Goal: Task Accomplishment & Management: Complete application form

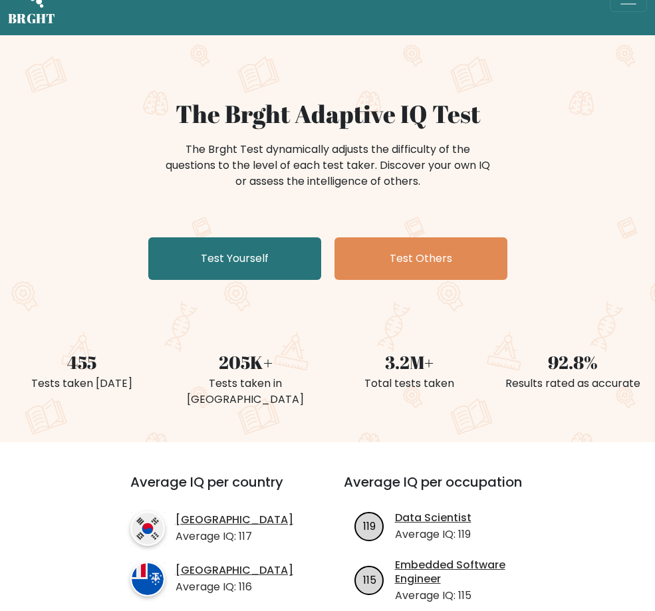
scroll to position [67, 0]
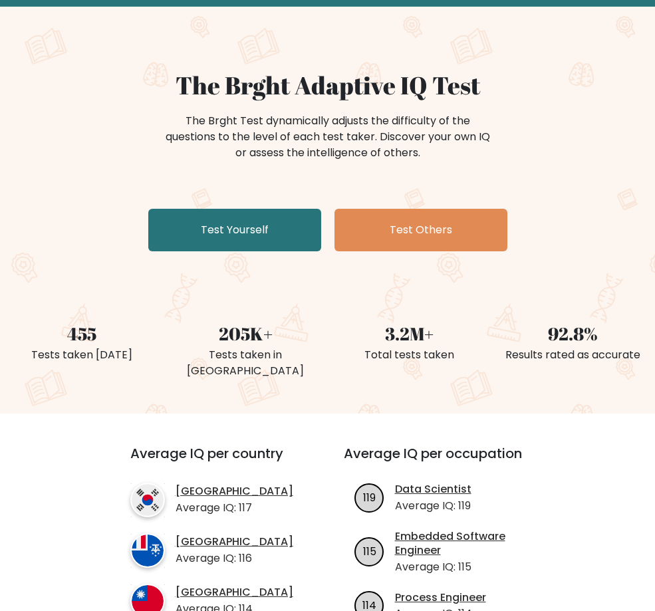
click at [554, 204] on div "The Brght Adaptive IQ Test The Brght Test dynamically adjusts the difficulty of…" at bounding box center [327, 164] width 655 height 186
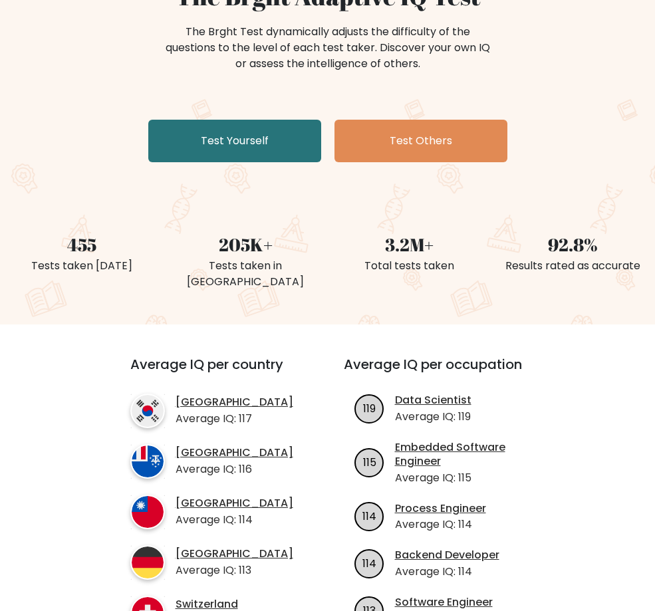
scroll to position [0, 0]
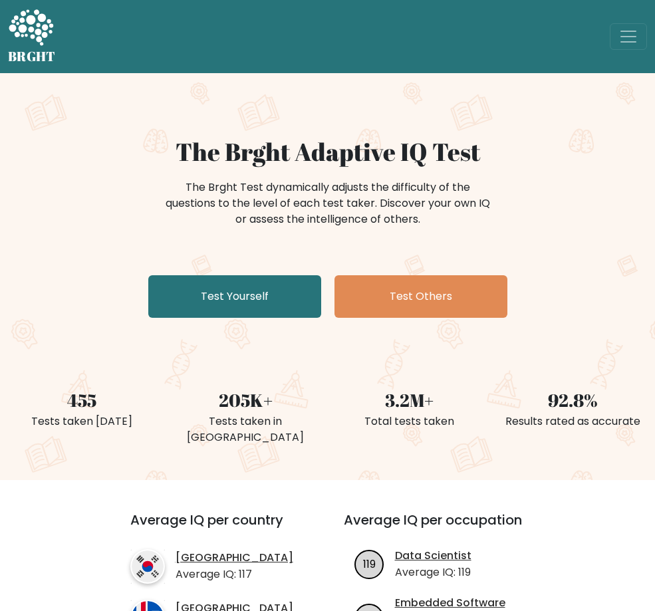
click at [0, 0] on link "Take the test" at bounding box center [0, 0] width 0 height 0
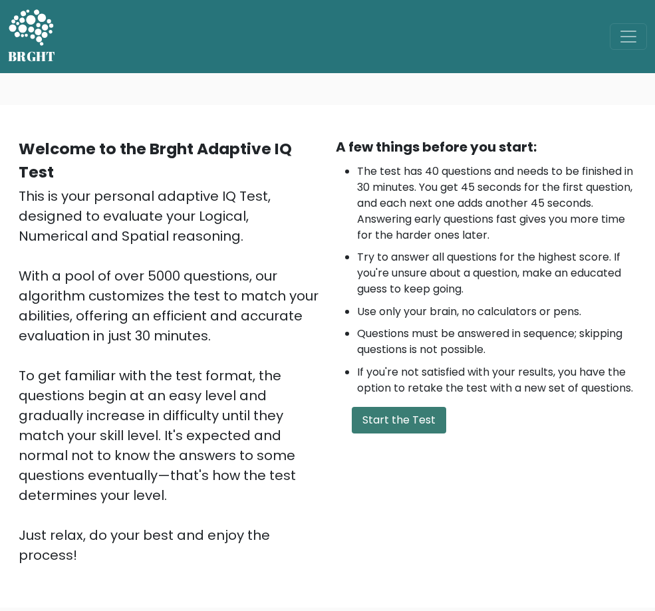
click at [415, 434] on button "Start the Test" at bounding box center [399, 420] width 94 height 27
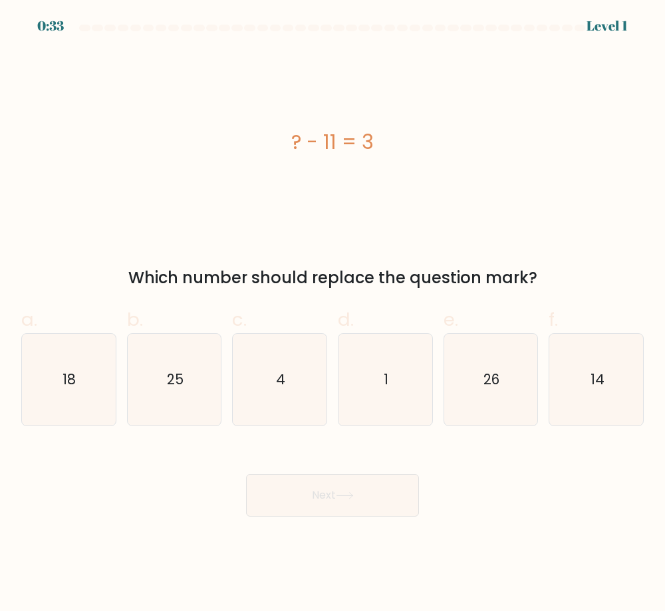
click at [337, 150] on div "? - 11 = 3" at bounding box center [332, 142] width 623 height 30
click at [319, 150] on div "? - 11 = 3" at bounding box center [332, 142] width 623 height 30
click at [609, 403] on icon "14" at bounding box center [597, 380] width 92 height 92
click at [333, 315] on input "f. 14" at bounding box center [333, 310] width 1 height 9
radio input "true"
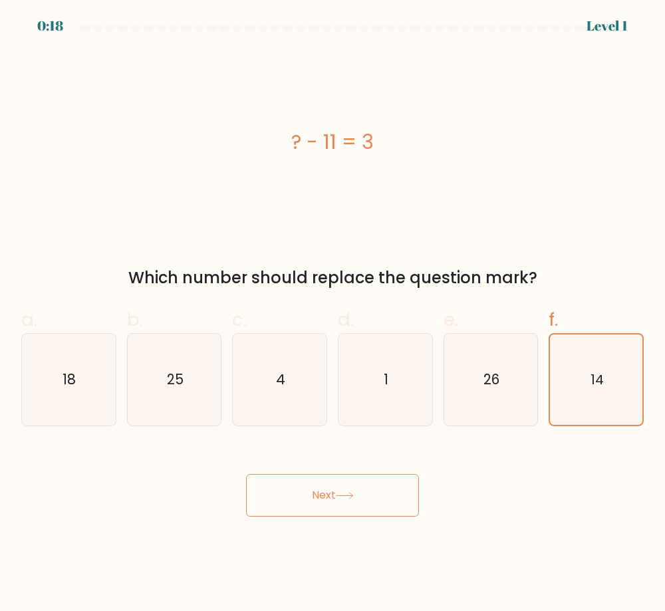
click at [366, 494] on button "Next" at bounding box center [332, 495] width 173 height 43
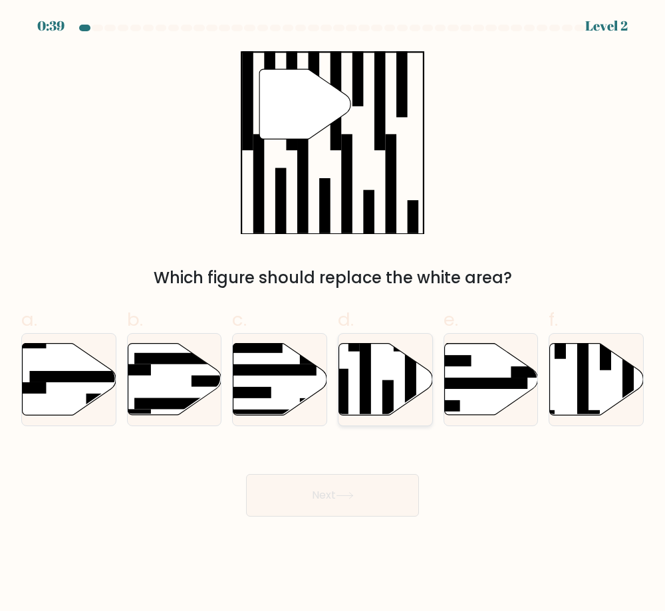
click at [377, 401] on icon at bounding box center [386, 380] width 94 height 72
click at [333, 315] on input "d." at bounding box center [333, 310] width 1 height 9
radio input "true"
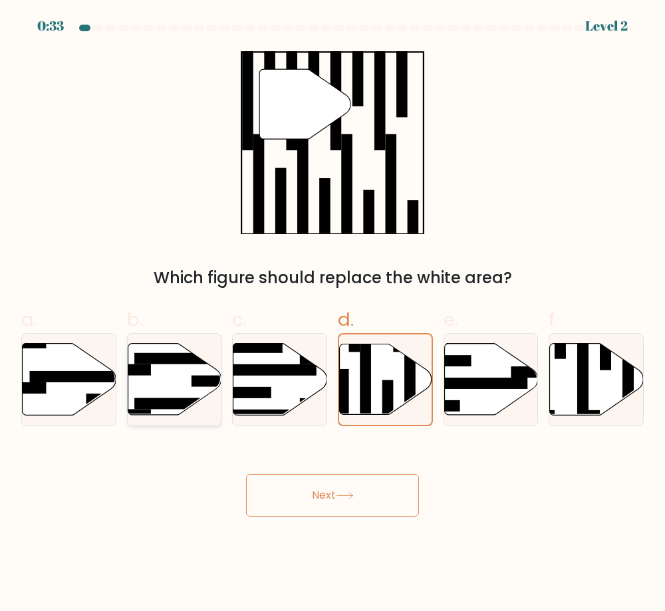
click at [188, 394] on icon at bounding box center [175, 380] width 94 height 72
click at [333, 315] on input "b." at bounding box center [333, 310] width 1 height 9
radio input "true"
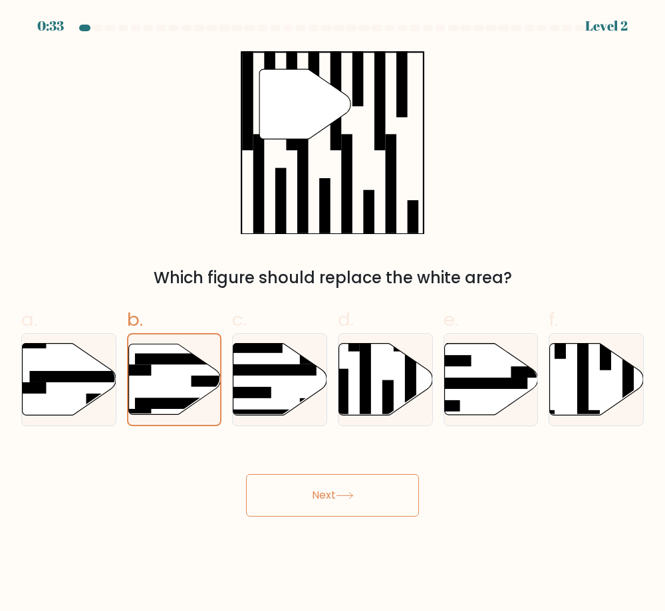
click at [330, 504] on button "Next" at bounding box center [332, 495] width 173 height 43
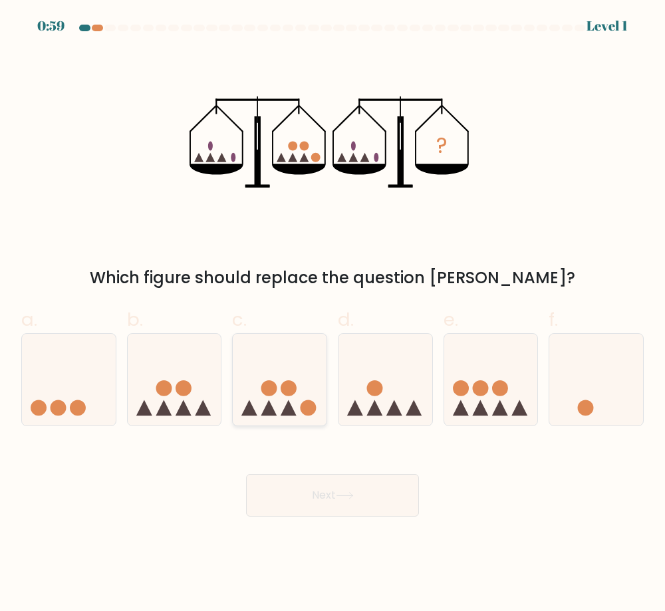
click at [300, 415] on icon at bounding box center [280, 380] width 94 height 78
click at [333, 315] on input "c." at bounding box center [333, 310] width 1 height 9
radio input "true"
click at [332, 509] on button "Next" at bounding box center [332, 495] width 173 height 43
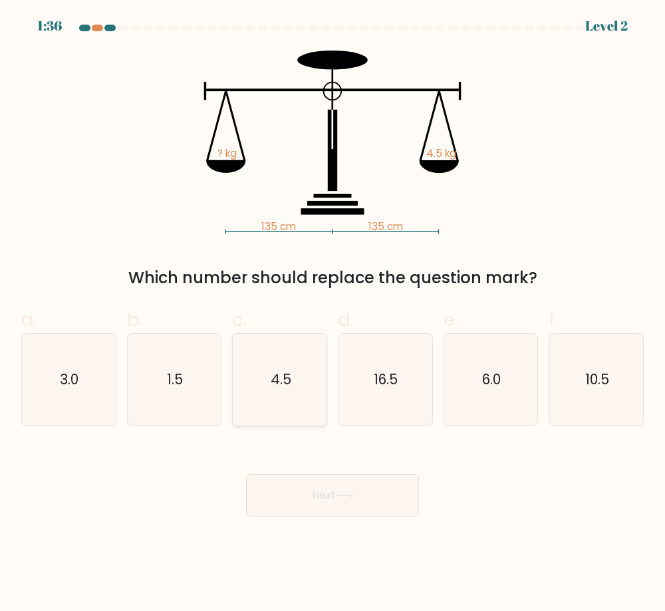
click at [313, 394] on icon "4.5" at bounding box center [280, 380] width 92 height 92
click at [333, 315] on input "c. 4.5" at bounding box center [333, 310] width 1 height 9
radio input "true"
click at [325, 487] on button "Next" at bounding box center [332, 495] width 173 height 43
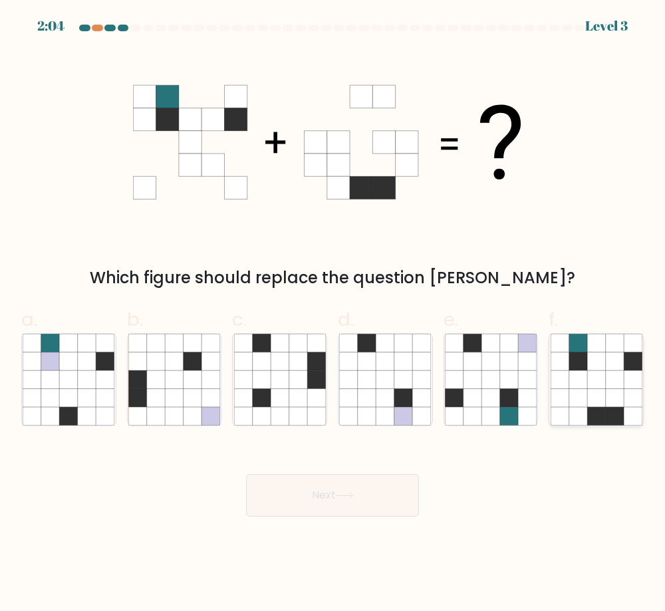
click at [605, 394] on icon at bounding box center [596, 398] width 18 height 18
click at [333, 315] on input "f." at bounding box center [333, 310] width 1 height 9
radio input "true"
click at [354, 498] on icon at bounding box center [345, 495] width 18 height 7
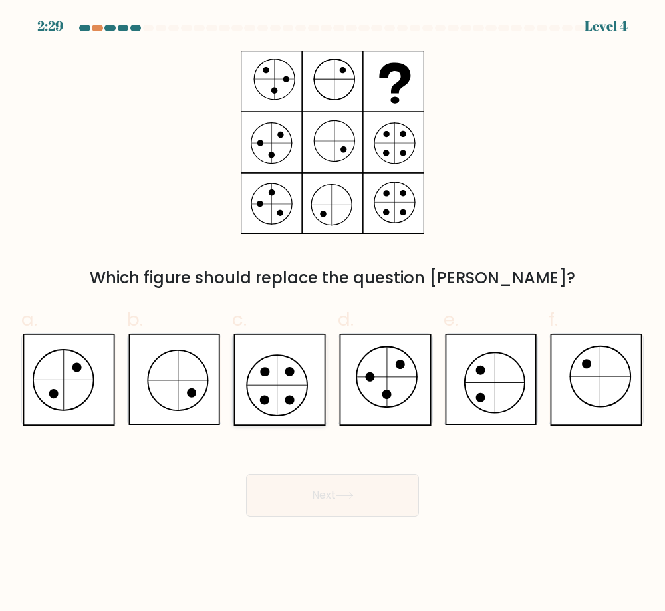
click at [282, 393] on icon at bounding box center [280, 380] width 92 height 92
click at [333, 315] on input "c." at bounding box center [333, 310] width 1 height 9
radio input "true"
click at [349, 502] on button "Next" at bounding box center [332, 495] width 173 height 43
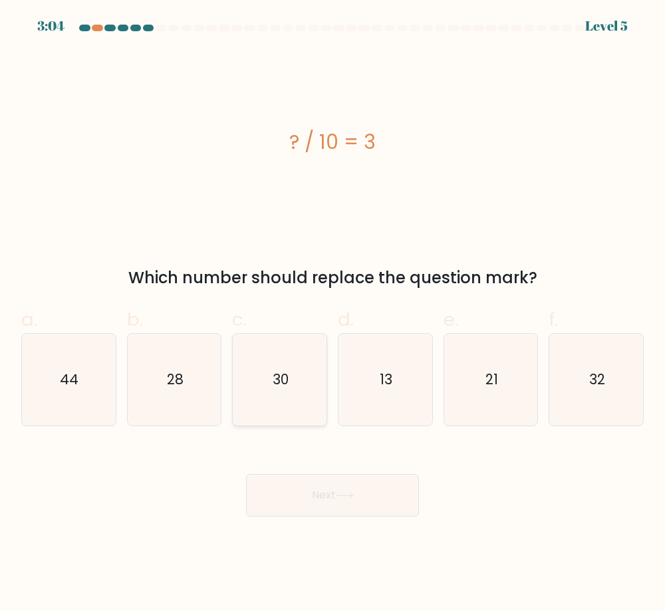
click at [276, 393] on icon "30" at bounding box center [280, 380] width 92 height 92
click at [333, 315] on input "c. 30" at bounding box center [333, 310] width 1 height 9
radio input "true"
click at [319, 487] on button "Next" at bounding box center [332, 495] width 173 height 43
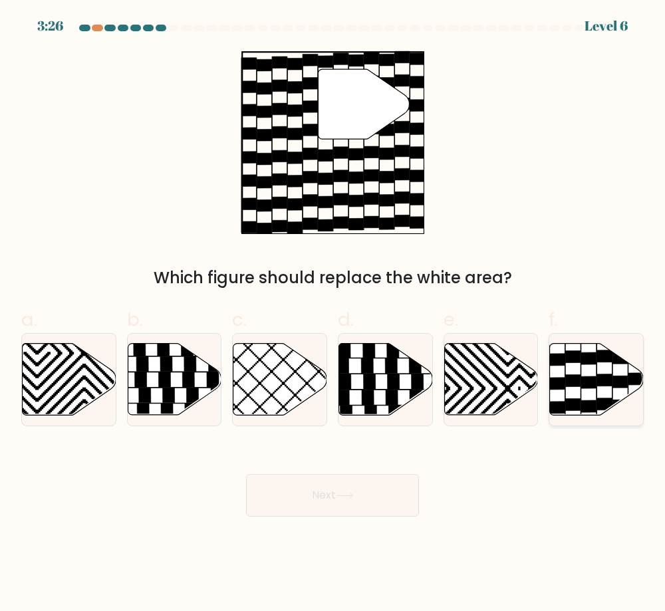
click at [587, 369] on icon at bounding box center [597, 380] width 94 height 72
click at [333, 315] on input "f." at bounding box center [333, 310] width 1 height 9
radio input "true"
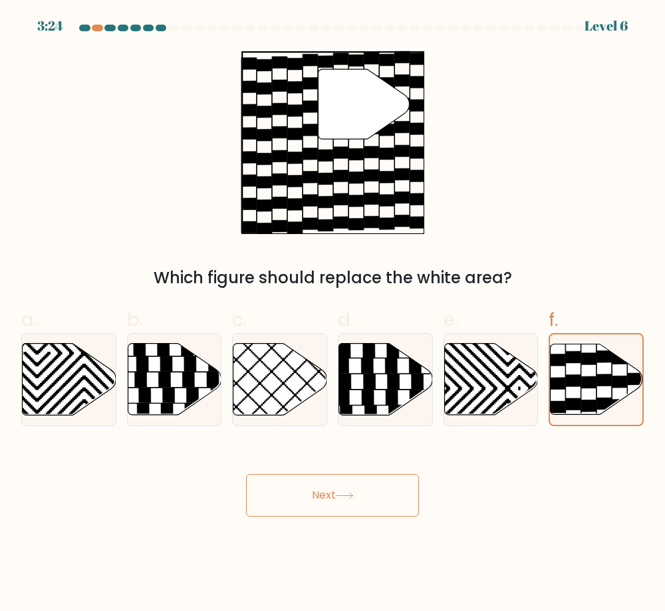
click at [339, 497] on icon at bounding box center [345, 495] width 18 height 7
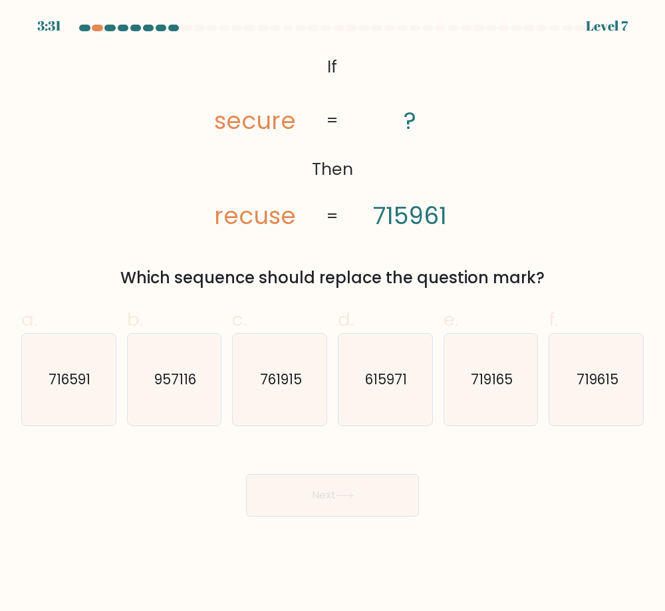
drag, startPoint x: 100, startPoint y: 390, endPoint x: 120, endPoint y: 395, distance: 20.0
click at [100, 391] on icon "716591" at bounding box center [69, 380] width 92 height 92
click at [333, 315] on input "a. 716591" at bounding box center [333, 310] width 1 height 9
radio input "true"
click at [332, 492] on button "Next" at bounding box center [332, 495] width 173 height 43
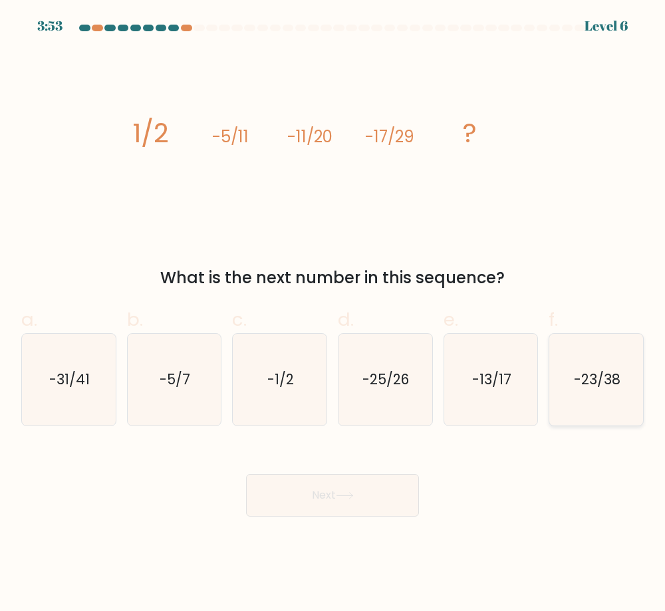
click at [612, 393] on icon "-23/38" at bounding box center [597, 380] width 92 height 92
click at [333, 315] on input "f. -23/38" at bounding box center [333, 310] width 1 height 9
radio input "true"
click at [327, 501] on button "Next" at bounding box center [332, 495] width 173 height 43
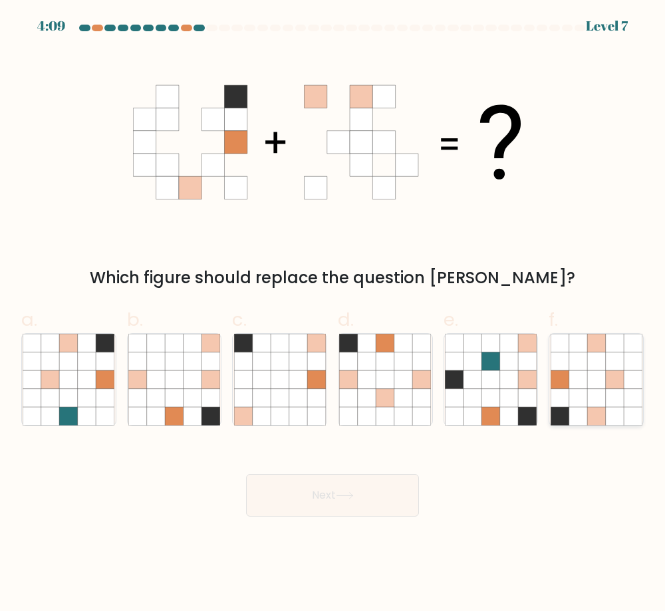
click at [593, 391] on icon at bounding box center [596, 398] width 18 height 18
click at [333, 315] on input "f." at bounding box center [333, 310] width 1 height 9
radio input "true"
drag, startPoint x: 391, startPoint y: 501, endPoint x: 379, endPoint y: 500, distance: 12.0
click at [385, 499] on button "Next" at bounding box center [332, 495] width 173 height 43
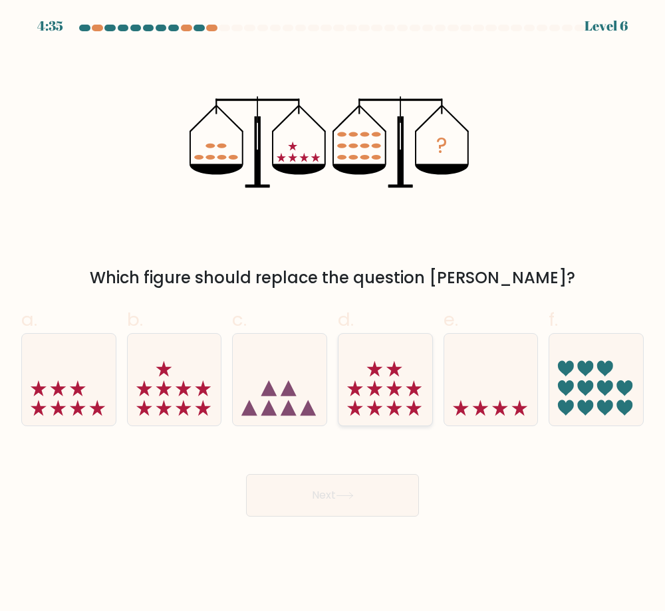
click at [380, 399] on icon at bounding box center [386, 380] width 94 height 78
click at [333, 315] on input "d." at bounding box center [333, 310] width 1 height 9
radio input "true"
click at [603, 400] on icon at bounding box center [597, 380] width 94 height 78
click at [333, 315] on input "f." at bounding box center [333, 310] width 1 height 9
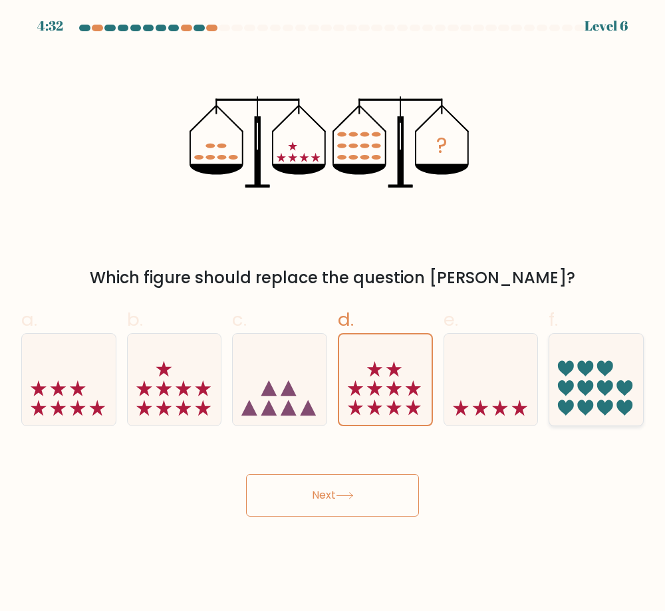
radio input "true"
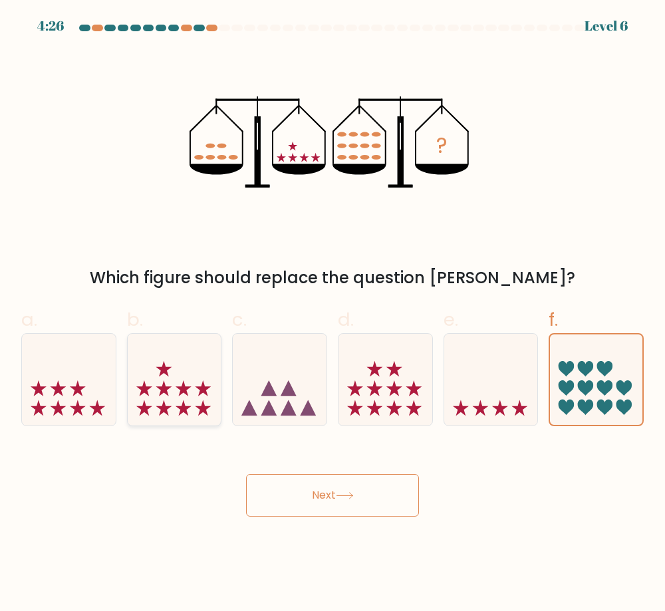
click at [164, 393] on icon at bounding box center [175, 380] width 94 height 78
click at [333, 315] on input "b." at bounding box center [333, 310] width 1 height 9
radio input "true"
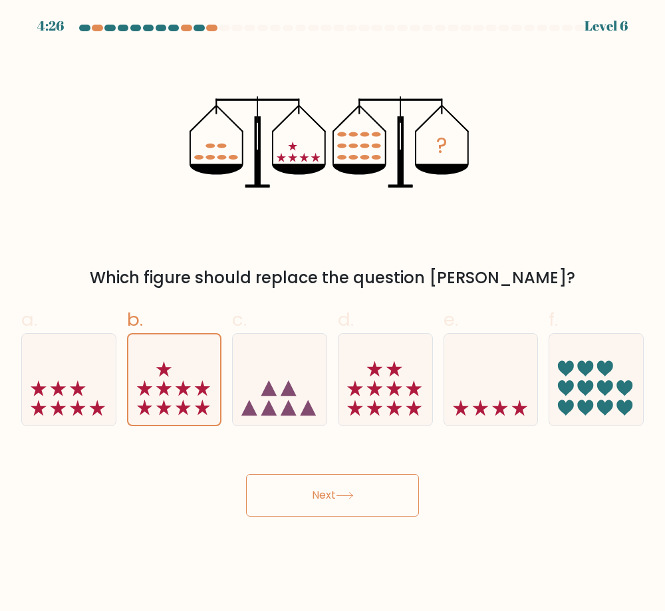
click at [312, 481] on button "Next" at bounding box center [332, 495] width 173 height 43
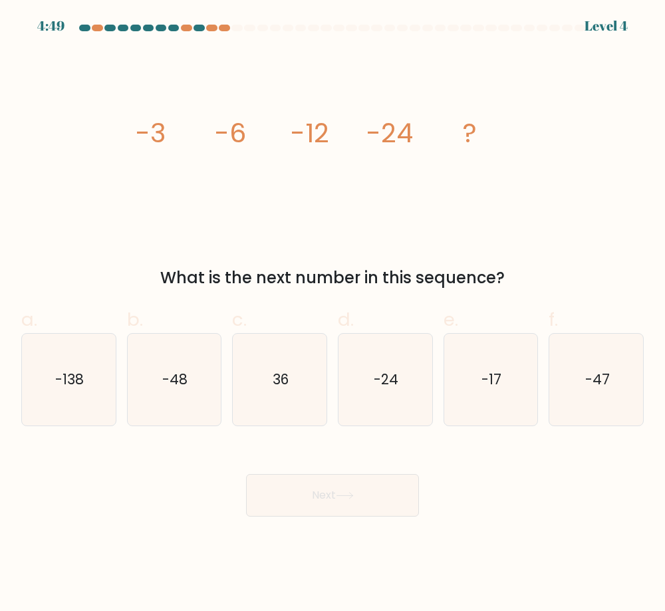
drag, startPoint x: 259, startPoint y: 181, endPoint x: 273, endPoint y: 204, distance: 26.9
click at [259, 181] on icon "image/svg+xml -3 -6 -12 -24 ?" at bounding box center [332, 143] width 399 height 184
click at [178, 399] on icon "-48" at bounding box center [174, 380] width 92 height 92
click at [333, 315] on input "b. -48" at bounding box center [333, 310] width 1 height 9
radio input "true"
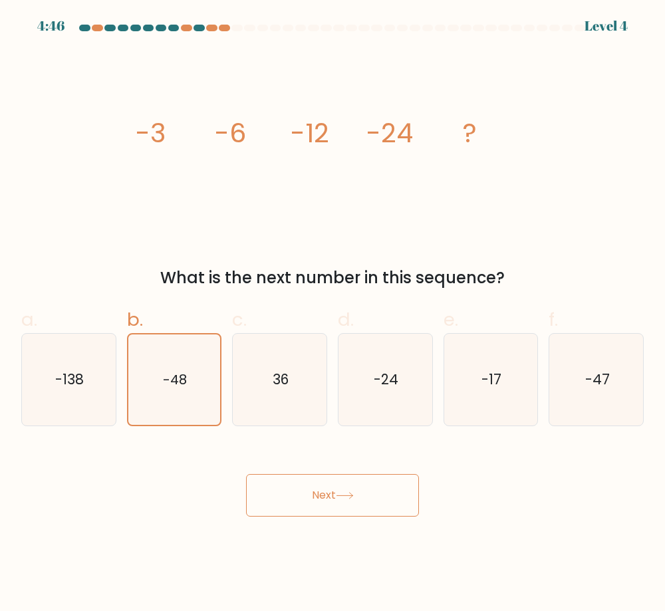
click at [320, 502] on button "Next" at bounding box center [332, 495] width 173 height 43
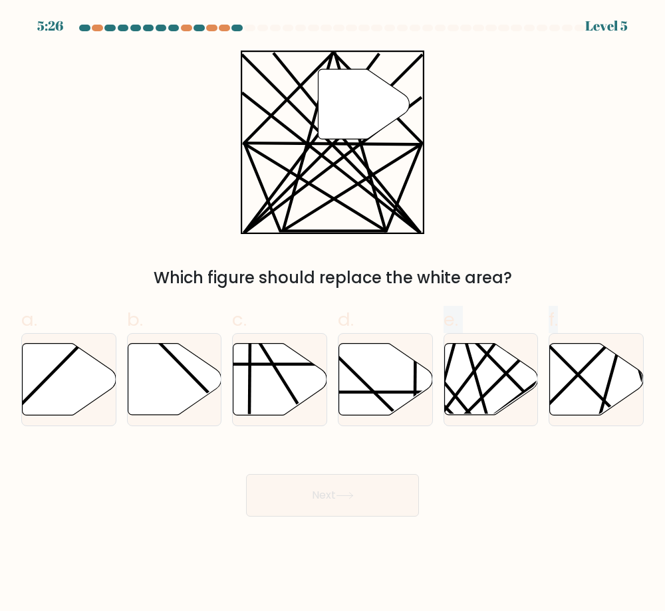
drag, startPoint x: 396, startPoint y: 424, endPoint x: 407, endPoint y: 448, distance: 25.6
click at [407, 448] on form at bounding box center [332, 271] width 665 height 492
click at [502, 524] on body "5:26 Level 5" at bounding box center [332, 305] width 665 height 611
click at [470, 409] on line at bounding box center [461, 421] width 184 height 184
click at [333, 315] on input "e." at bounding box center [333, 310] width 1 height 9
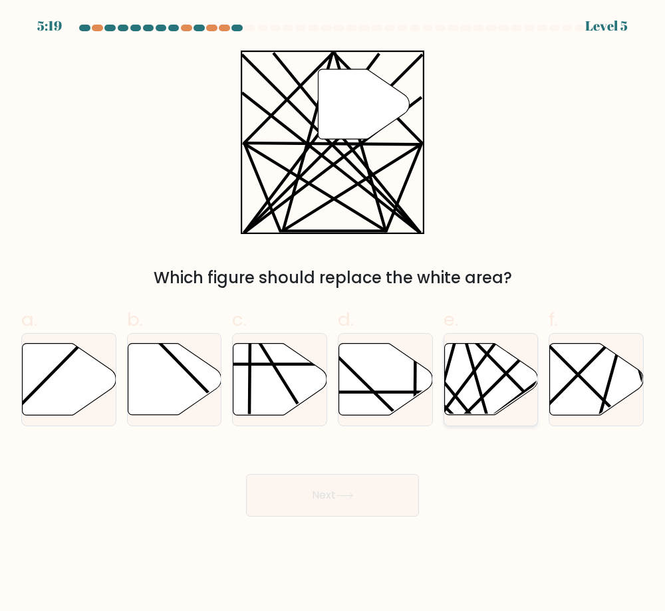
radio input "true"
click at [347, 488] on button "Next" at bounding box center [332, 495] width 173 height 43
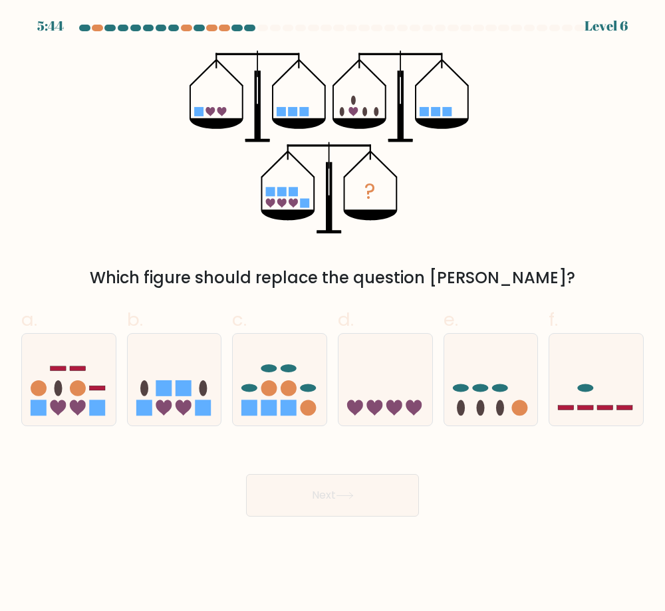
click at [385, 212] on icon at bounding box center [371, 215] width 54 height 11
click at [295, 395] on icon at bounding box center [280, 380] width 94 height 78
click at [333, 315] on input "c." at bounding box center [333, 310] width 1 height 9
radio input "true"
click at [325, 500] on button "Next" at bounding box center [332, 495] width 173 height 43
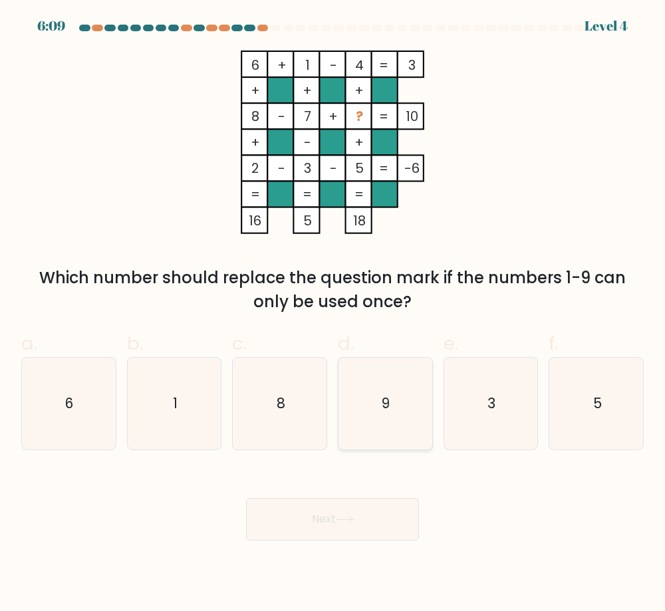
click at [398, 420] on icon "9" at bounding box center [385, 404] width 92 height 92
click at [333, 315] on input "d. 9" at bounding box center [333, 310] width 1 height 9
radio input "true"
click at [364, 528] on button "Next" at bounding box center [332, 519] width 173 height 43
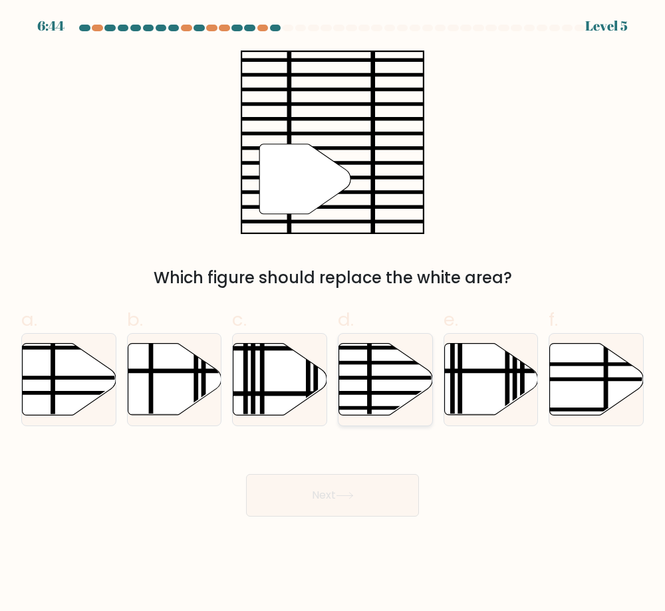
click at [384, 378] on line at bounding box center [414, 378] width 189 height 0
click at [333, 315] on input "d." at bounding box center [333, 310] width 1 height 9
radio input "true"
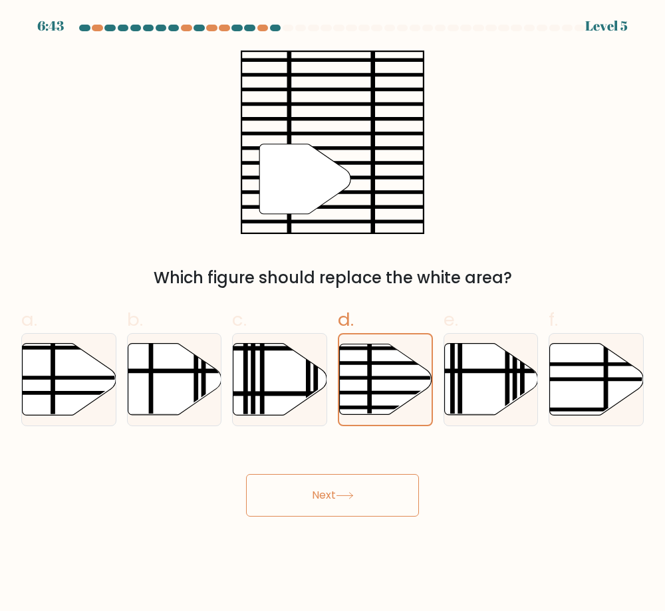
click at [368, 494] on button "Next" at bounding box center [332, 495] width 173 height 43
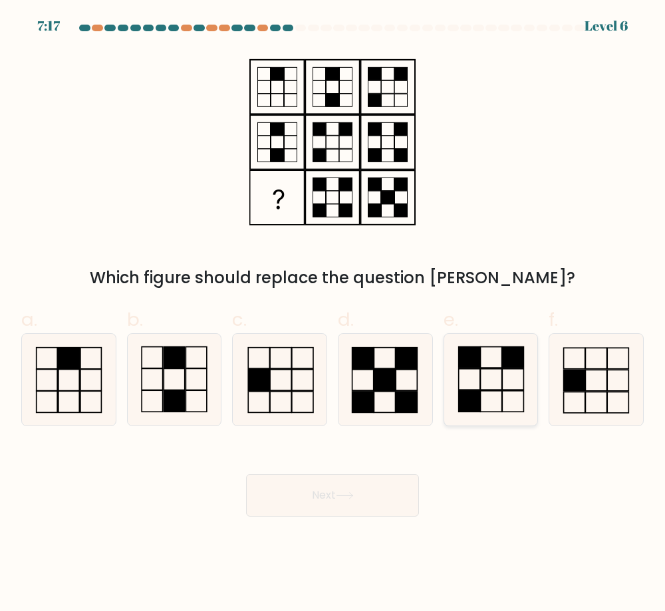
click at [518, 401] on icon at bounding box center [491, 380] width 92 height 92
click at [333, 315] on input "e." at bounding box center [333, 310] width 1 height 9
radio input "true"
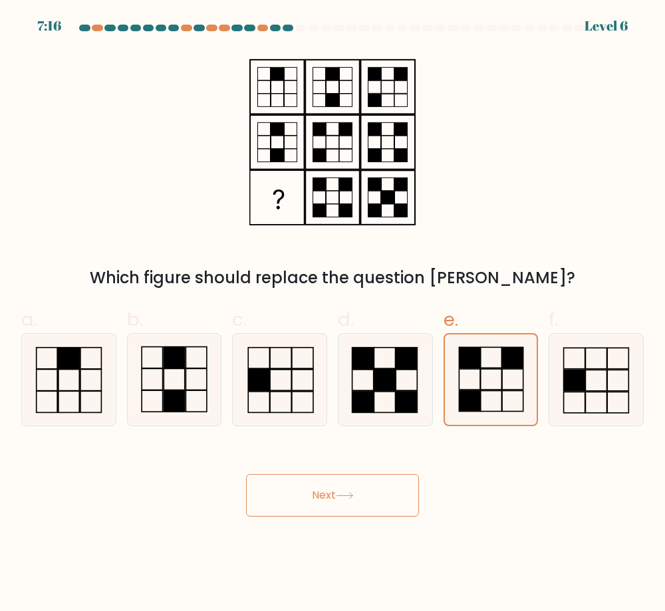
click at [367, 497] on button "Next" at bounding box center [332, 495] width 173 height 43
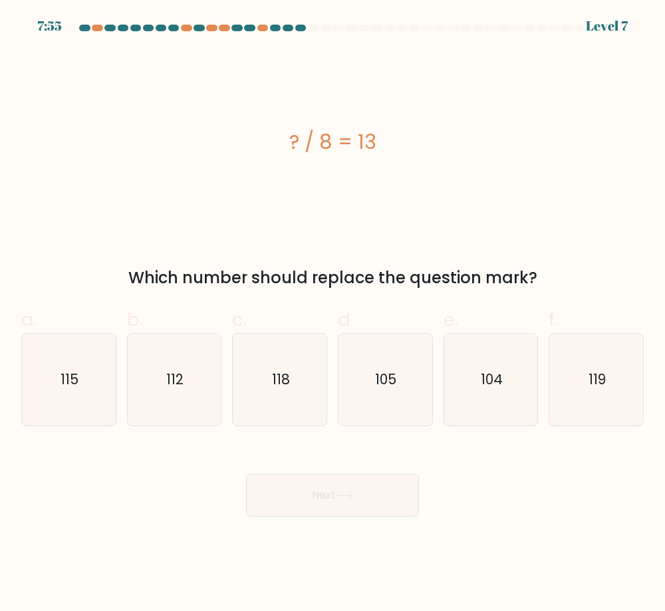
click at [332, 165] on div "? / 8 = 13" at bounding box center [332, 143] width 623 height 184
click at [371, 154] on div "? / 8 = 13" at bounding box center [332, 142] width 623 height 30
click at [154, 522] on body "7:49 Level 7 a." at bounding box center [332, 305] width 665 height 611
click at [271, 405] on icon "118" at bounding box center [280, 380] width 92 height 92
click at [333, 315] on input "c. 118" at bounding box center [333, 310] width 1 height 9
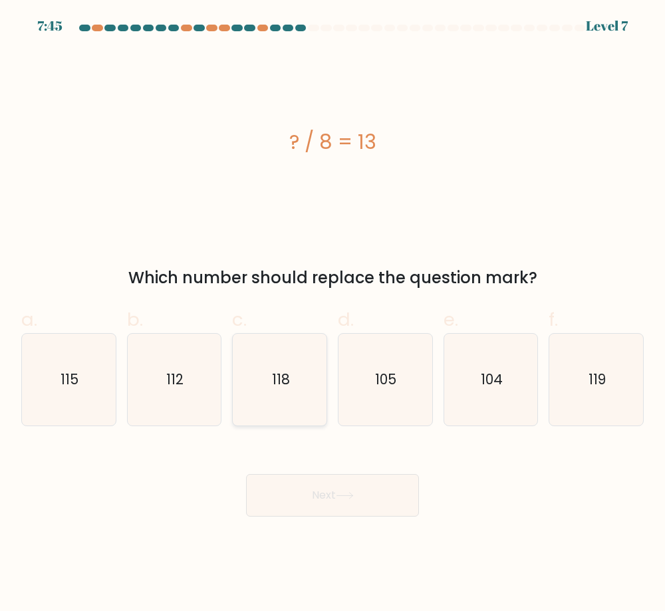
radio input "true"
click at [327, 476] on button "Next" at bounding box center [332, 495] width 173 height 43
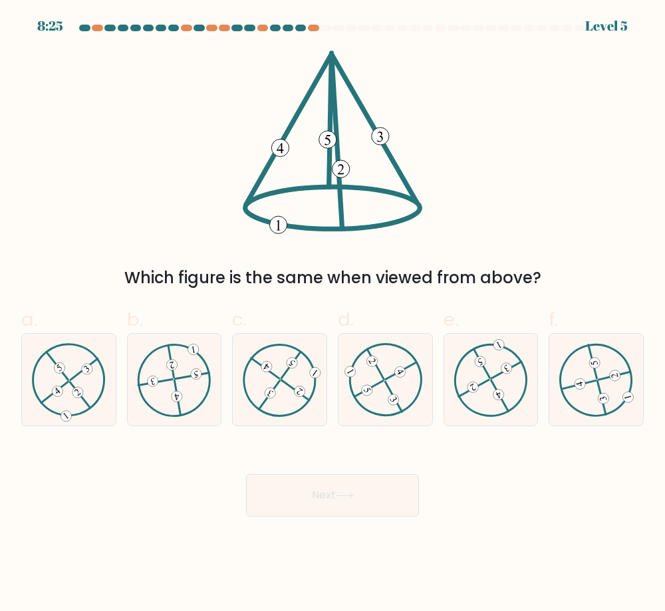
drag, startPoint x: 147, startPoint y: 262, endPoint x: 154, endPoint y: 264, distance: 6.9
click at [150, 263] on div "Which figure is the same when viewed from above?" at bounding box center [332, 171] width 639 height 240
drag, startPoint x: 181, startPoint y: 494, endPoint x: 194, endPoint y: 474, distance: 24.0
click at [181, 494] on div "Next" at bounding box center [332, 479] width 639 height 75
click at [79, 400] on icon at bounding box center [69, 379] width 74 height 73
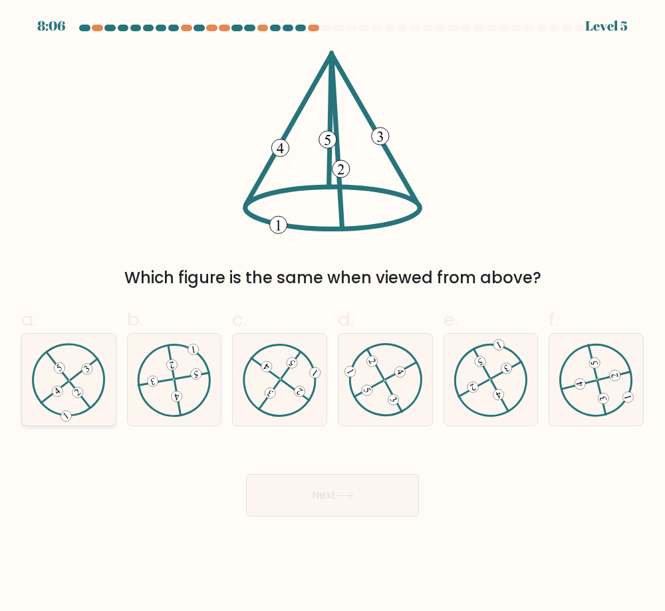
click at [333, 315] on input "a." at bounding box center [333, 310] width 1 height 9
radio input "true"
click at [79, 400] on icon at bounding box center [68, 380] width 73 height 73
click at [333, 315] on input "a." at bounding box center [333, 310] width 1 height 9
click at [497, 376] on 129 at bounding box center [507, 370] width 31 height 17
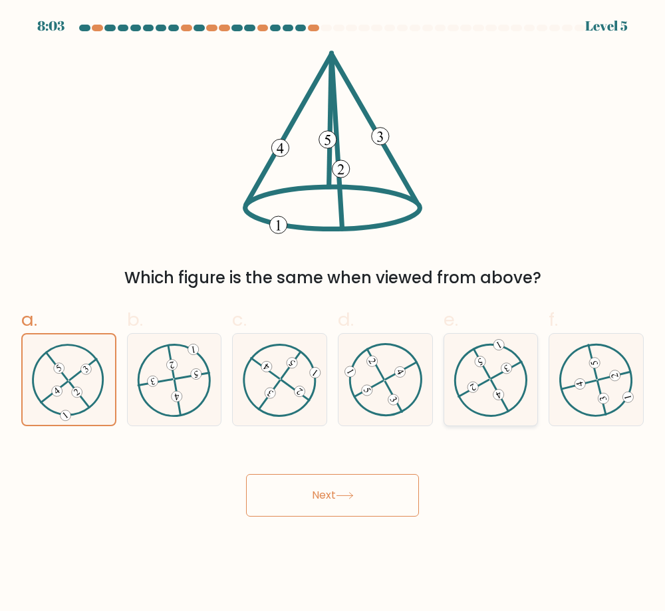
click at [333, 315] on input "e." at bounding box center [333, 310] width 1 height 9
radio input "true"
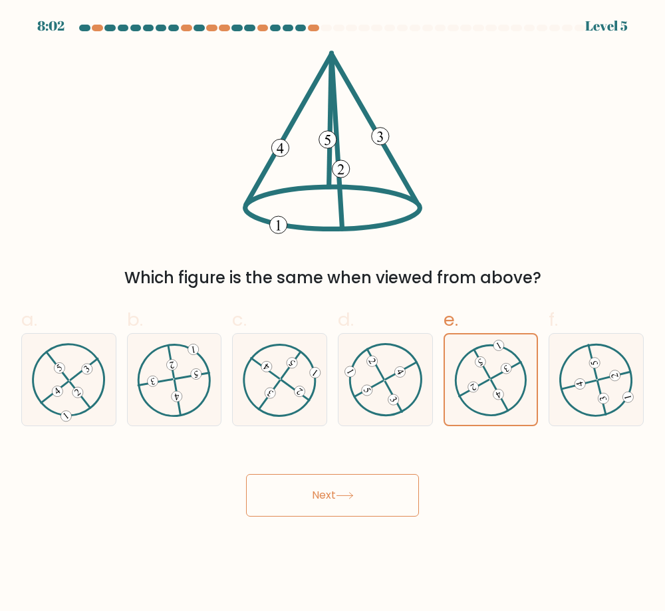
click at [409, 486] on button "Next" at bounding box center [332, 495] width 173 height 43
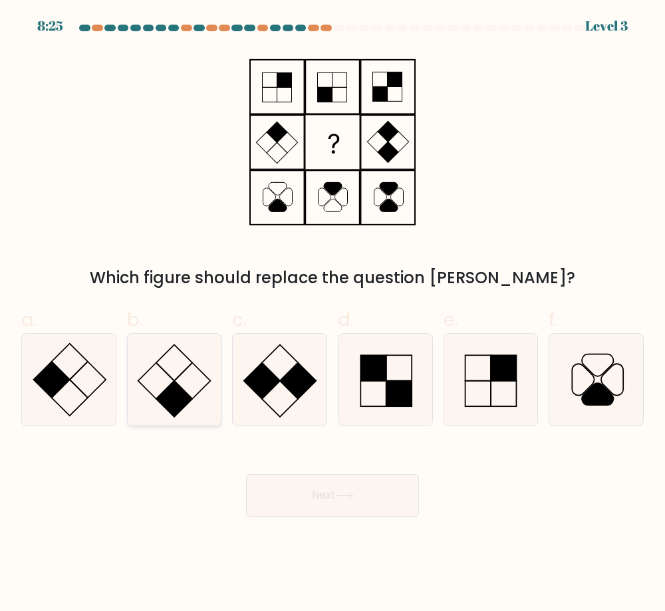
click at [197, 403] on icon at bounding box center [174, 380] width 92 height 92
click at [333, 315] on input "b." at bounding box center [333, 310] width 1 height 9
radio input "true"
click at [339, 130] on rect at bounding box center [332, 142] width 53 height 53
click at [208, 401] on icon at bounding box center [174, 380] width 90 height 90
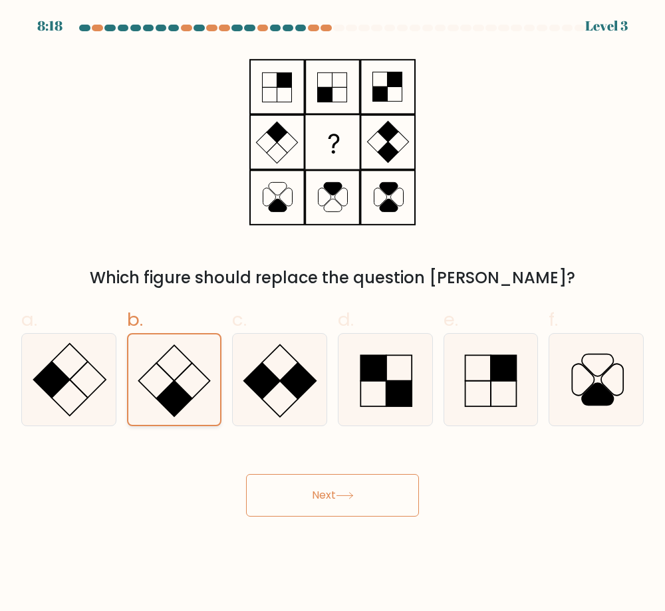
click at [333, 315] on input "b." at bounding box center [333, 310] width 1 height 9
click at [327, 488] on button "Next" at bounding box center [332, 495] width 173 height 43
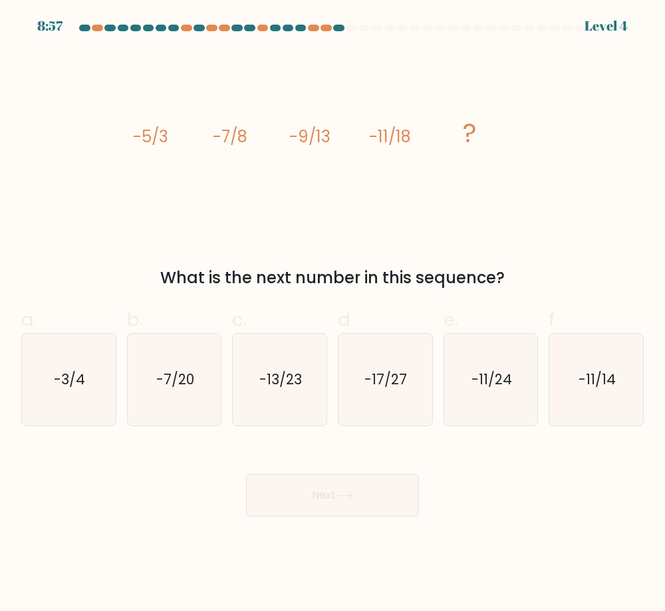
click at [373, 224] on icon "image/svg+xml -5/3 -7/8 -9/13 -11/18 ?" at bounding box center [332, 143] width 399 height 184
click at [281, 369] on icon "-13/23" at bounding box center [280, 380] width 92 height 92
click at [333, 315] on input "c. -13/23" at bounding box center [333, 310] width 1 height 9
radio input "true"
click at [328, 490] on button "Next" at bounding box center [332, 495] width 173 height 43
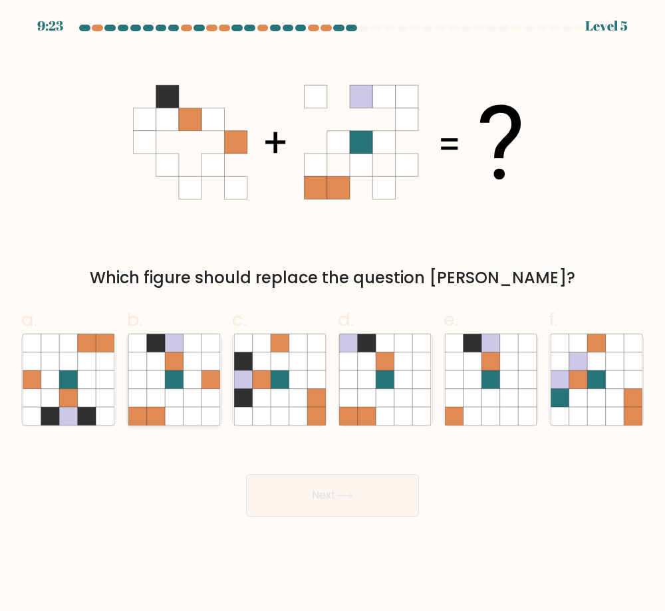
click at [191, 375] on icon at bounding box center [193, 380] width 18 height 18
click at [333, 315] on input "b." at bounding box center [333, 310] width 1 height 9
radio input "true"
click at [298, 502] on button "Next" at bounding box center [332, 495] width 173 height 43
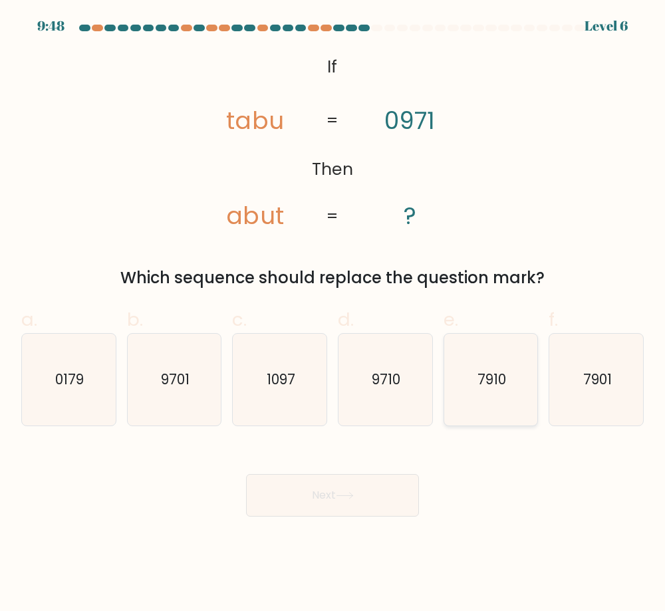
click at [482, 373] on text "7910" at bounding box center [492, 379] width 29 height 19
click at [333, 315] on input "e. 7910" at bounding box center [333, 310] width 1 height 9
radio input "true"
drag, startPoint x: 339, startPoint y: 407, endPoint x: 351, endPoint y: 404, distance: 12.4
click at [344, 407] on icon "9710" at bounding box center [385, 380] width 92 height 92
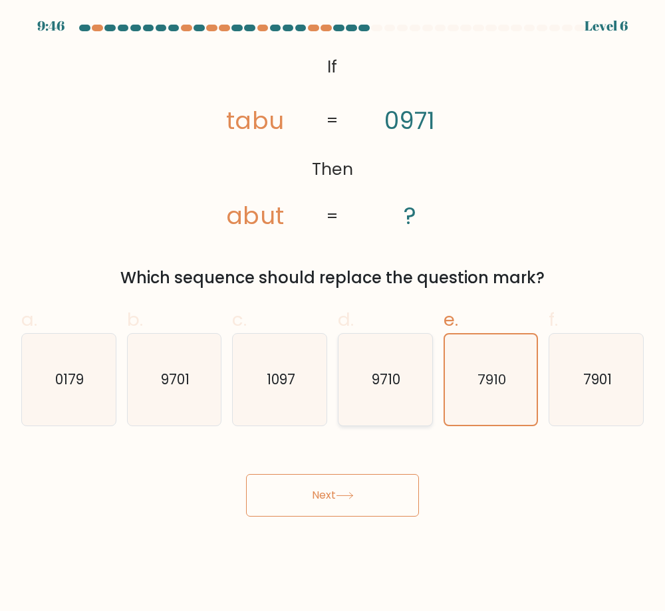
click at [333, 315] on input "d. 9710" at bounding box center [333, 310] width 1 height 9
radio input "true"
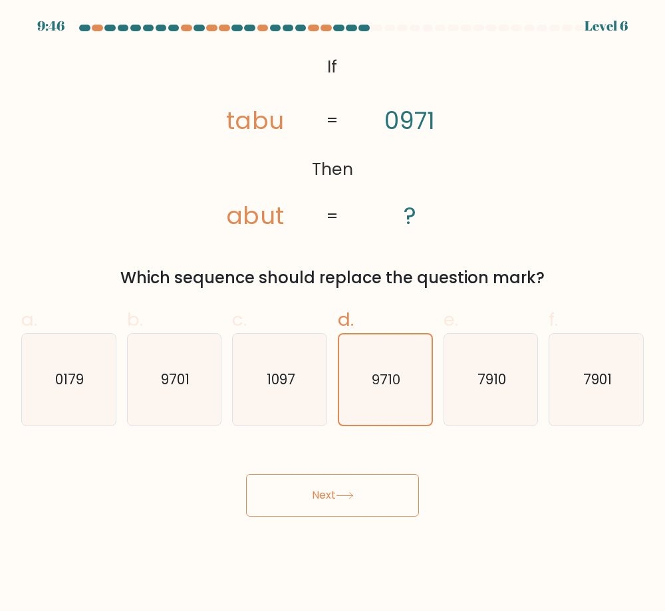
click at [348, 499] on icon at bounding box center [345, 495] width 18 height 7
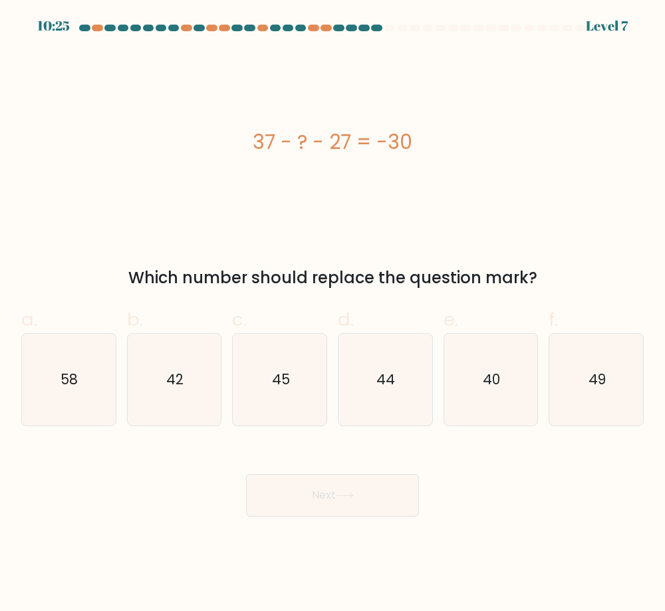
click at [305, 152] on div "37 - ? - 27 = -30" at bounding box center [332, 142] width 623 height 30
click at [595, 401] on icon "49" at bounding box center [597, 380] width 92 height 92
click at [333, 315] on input "f. 49" at bounding box center [333, 310] width 1 height 9
radio input "true"
click at [321, 496] on button "Next" at bounding box center [332, 495] width 173 height 43
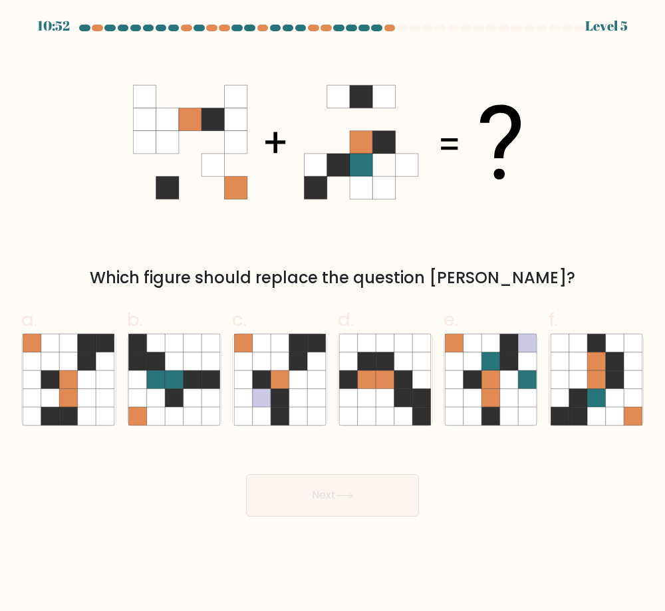
click at [244, 119] on icon at bounding box center [235, 119] width 23 height 23
click at [223, 116] on icon at bounding box center [213, 119] width 23 height 23
click at [251, 383] on icon at bounding box center [243, 380] width 18 height 18
click at [333, 315] on input "c." at bounding box center [333, 310] width 1 height 9
radio input "true"
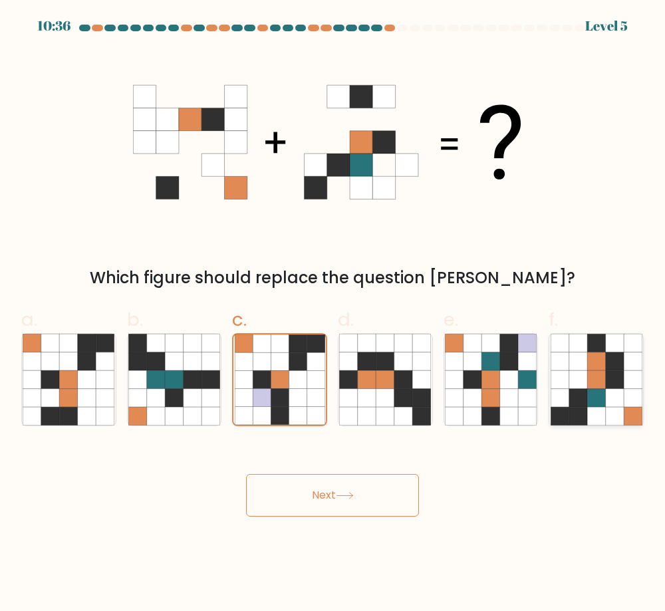
click at [604, 375] on icon at bounding box center [596, 380] width 18 height 18
click at [333, 315] on input "f." at bounding box center [333, 310] width 1 height 9
radio input "true"
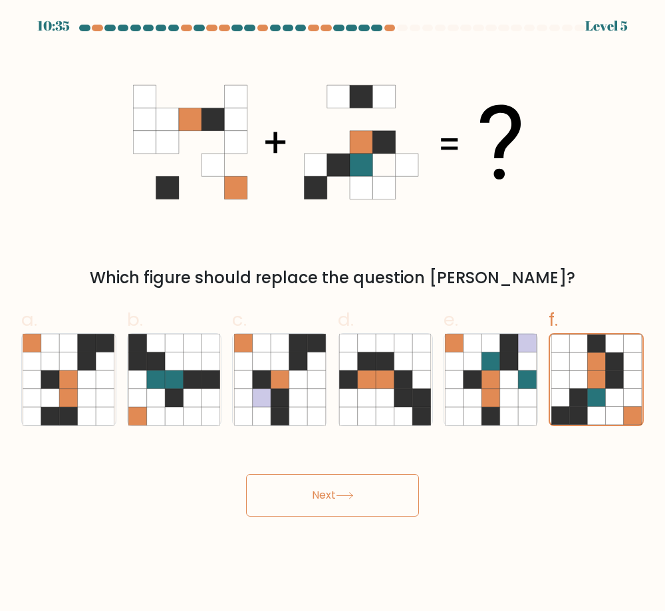
click at [323, 495] on button "Next" at bounding box center [332, 495] width 173 height 43
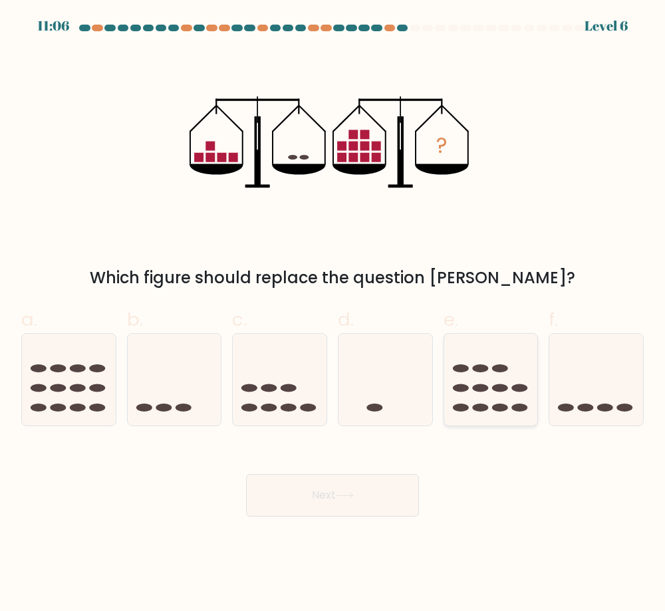
click at [465, 383] on icon at bounding box center [491, 380] width 94 height 78
click at [333, 315] on input "e." at bounding box center [333, 310] width 1 height 9
radio input "true"
click at [100, 393] on icon at bounding box center [69, 380] width 94 height 78
click at [333, 315] on input "a." at bounding box center [333, 310] width 1 height 9
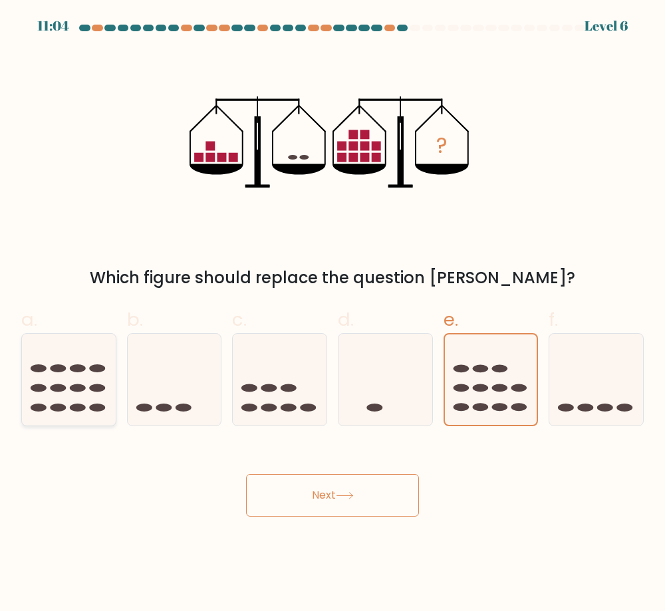
radio input "true"
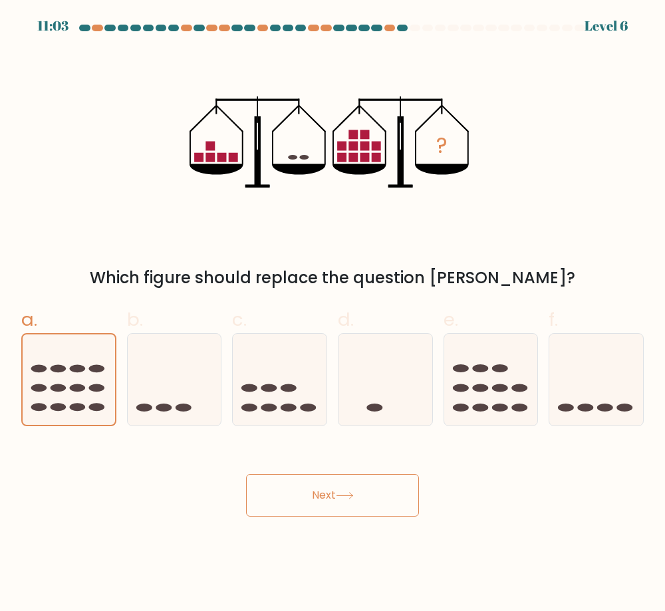
click at [388, 498] on button "Next" at bounding box center [332, 495] width 173 height 43
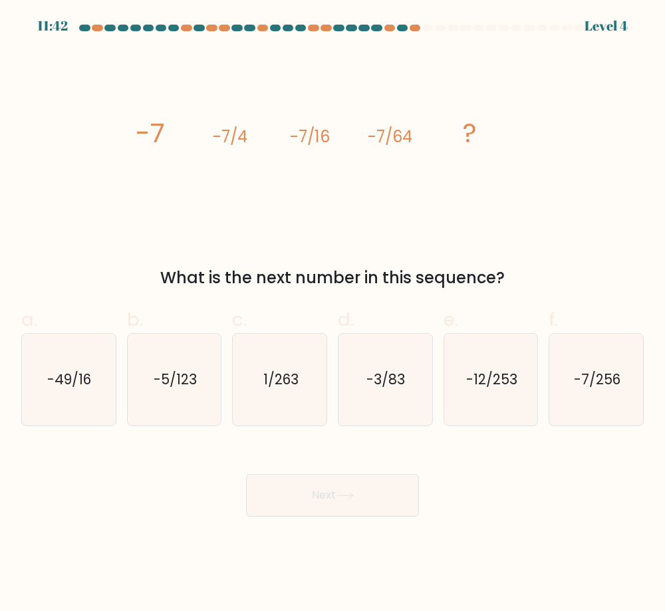
click at [254, 210] on icon "image/svg+xml -7 -7/4 -7/16 -7/64 ?" at bounding box center [332, 143] width 399 height 184
click at [620, 407] on icon "-7/256" at bounding box center [597, 380] width 92 height 92
click at [333, 315] on input "f. -7/256" at bounding box center [333, 310] width 1 height 9
radio input "true"
click at [361, 496] on button "Next" at bounding box center [332, 495] width 173 height 43
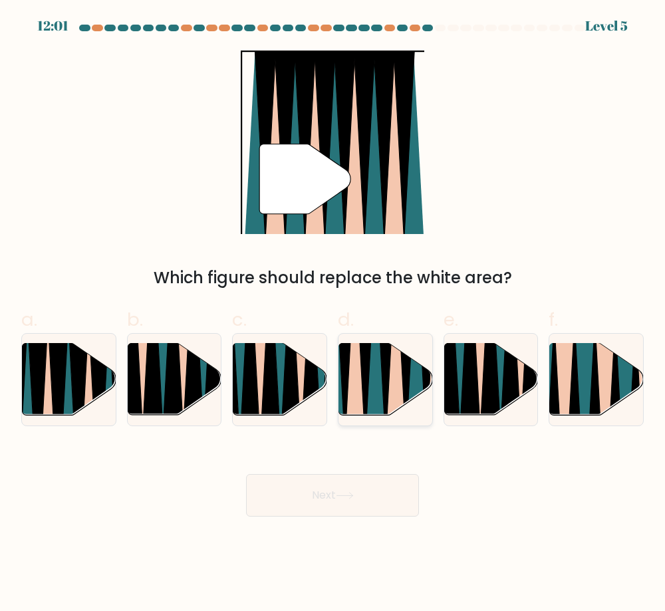
click at [362, 404] on icon at bounding box center [355, 342] width 21 height 187
click at [333, 315] on input "d." at bounding box center [333, 310] width 1 height 9
radio input "true"
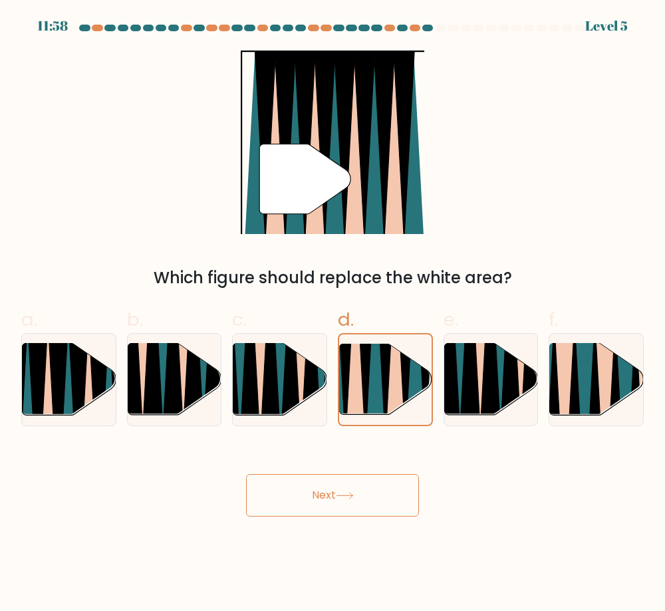
click at [364, 483] on button "Next" at bounding box center [332, 495] width 173 height 43
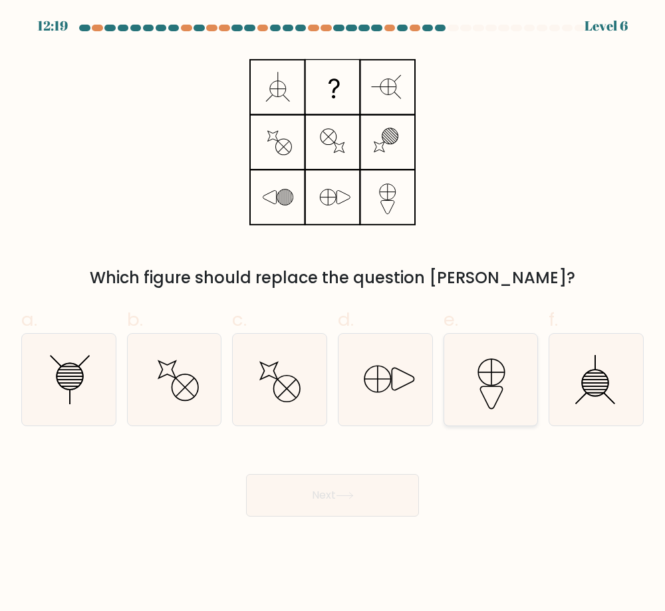
click at [484, 390] on icon at bounding box center [491, 380] width 92 height 92
click at [333, 315] on input "e." at bounding box center [333, 310] width 1 height 9
radio input "true"
click at [95, 393] on icon at bounding box center [69, 380] width 92 height 92
click at [333, 315] on input "a." at bounding box center [333, 310] width 1 height 9
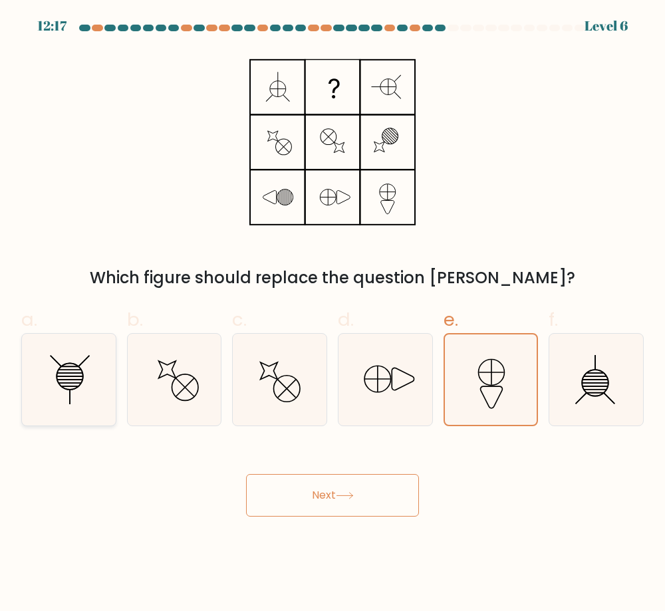
radio input "true"
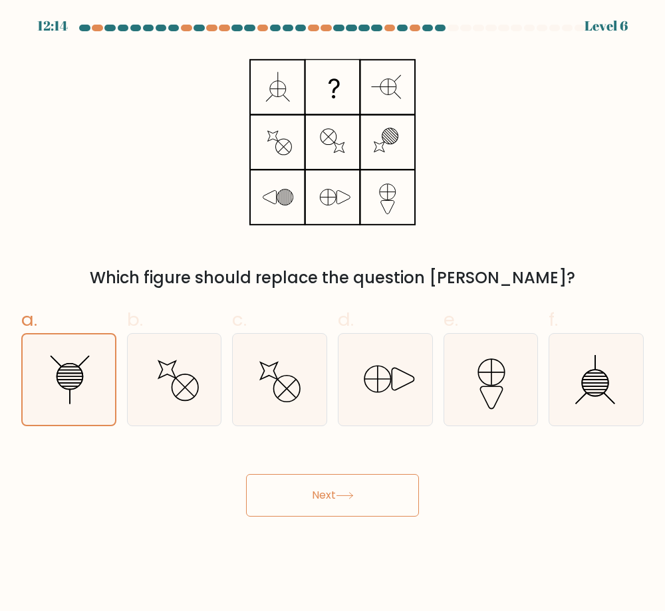
drag, startPoint x: 321, startPoint y: 521, endPoint x: 337, endPoint y: 500, distance: 26.6
click at [322, 521] on body "12:14 Level 6" at bounding box center [332, 305] width 665 height 611
click at [345, 486] on button "Next" at bounding box center [332, 495] width 173 height 43
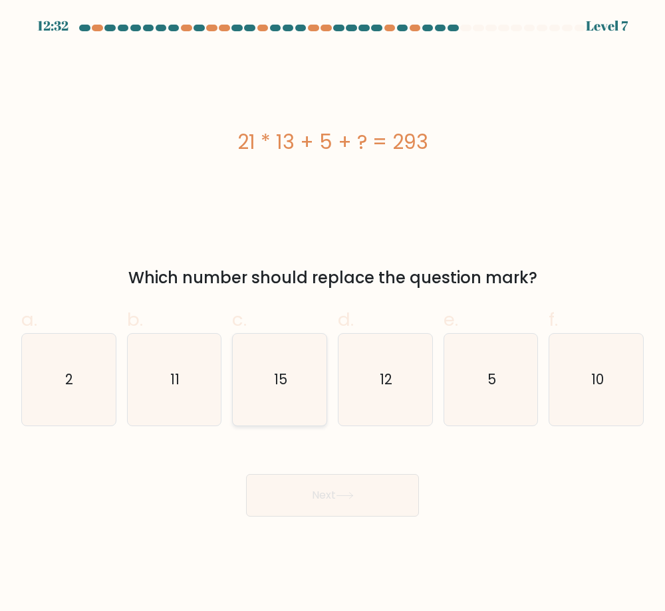
click at [309, 369] on icon "15" at bounding box center [280, 380] width 92 height 92
click at [333, 315] on input "c. 15" at bounding box center [333, 310] width 1 height 9
radio input "true"
click at [317, 487] on button "Next" at bounding box center [332, 495] width 173 height 43
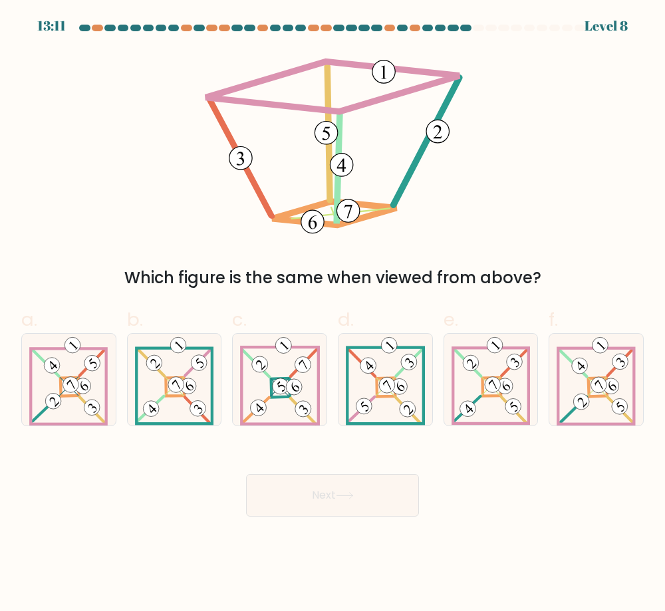
click at [427, 510] on div "Next" at bounding box center [332, 479] width 639 height 75
click at [584, 367] on icon at bounding box center [581, 365] width 7 height 9
click at [333, 315] on input "f." at bounding box center [333, 310] width 1 height 9
radio input "true"
click at [339, 490] on button "Next" at bounding box center [332, 495] width 173 height 43
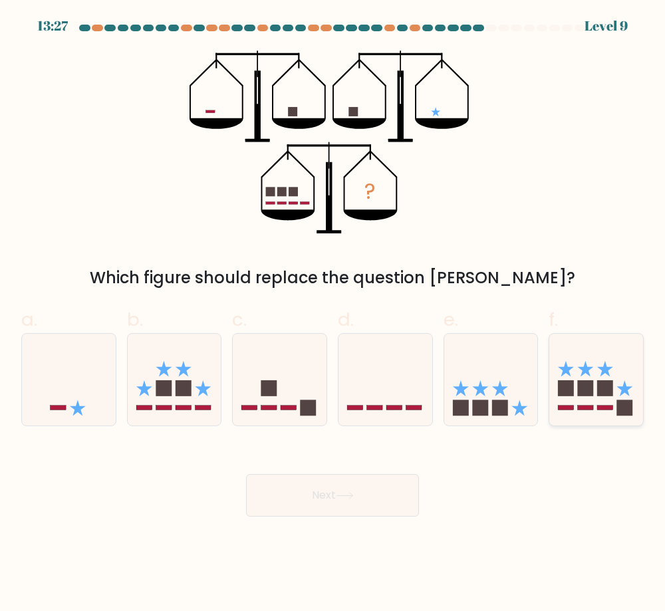
click at [580, 405] on icon at bounding box center [597, 380] width 94 height 78
click at [333, 315] on input "f." at bounding box center [333, 310] width 1 height 9
radio input "true"
click at [293, 385] on icon at bounding box center [280, 380] width 94 height 78
click at [333, 315] on input "c." at bounding box center [333, 310] width 1 height 9
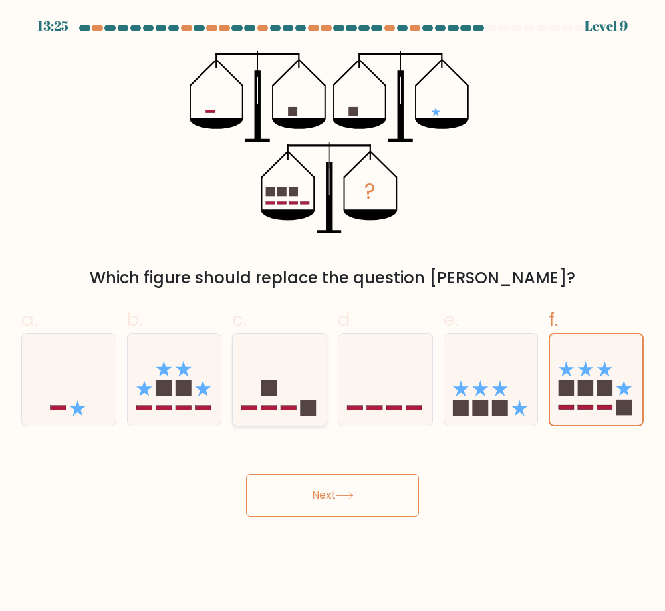
radio input "true"
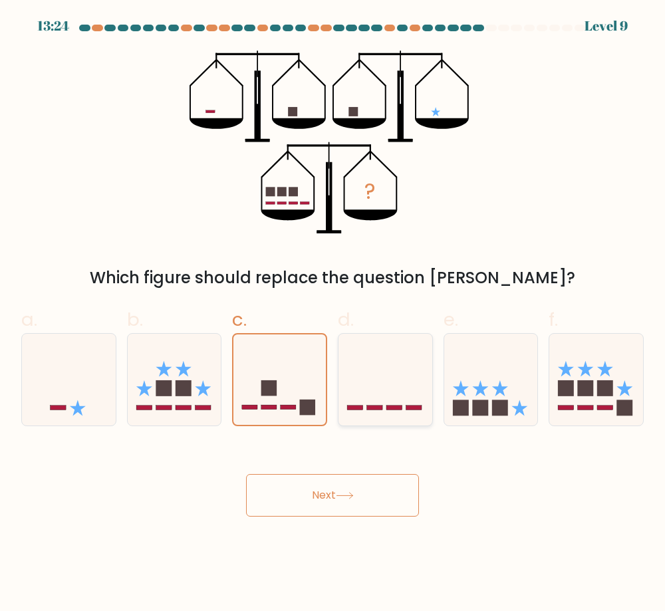
click at [357, 396] on icon at bounding box center [386, 380] width 94 height 78
click at [333, 315] on input "d." at bounding box center [333, 310] width 1 height 9
radio input "true"
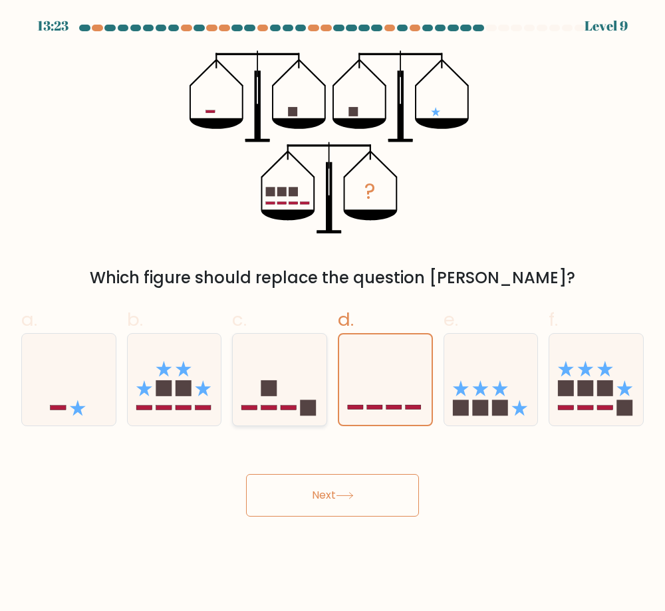
click at [270, 403] on icon at bounding box center [280, 380] width 94 height 78
click at [333, 315] on input "c." at bounding box center [333, 310] width 1 height 9
radio input "true"
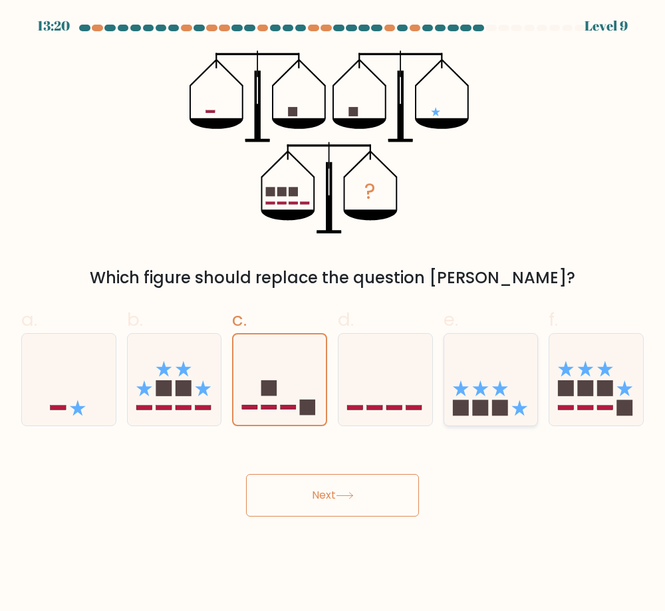
click at [482, 388] on icon at bounding box center [480, 389] width 16 height 16
click at [333, 315] on input "e." at bounding box center [333, 310] width 1 height 9
radio input "true"
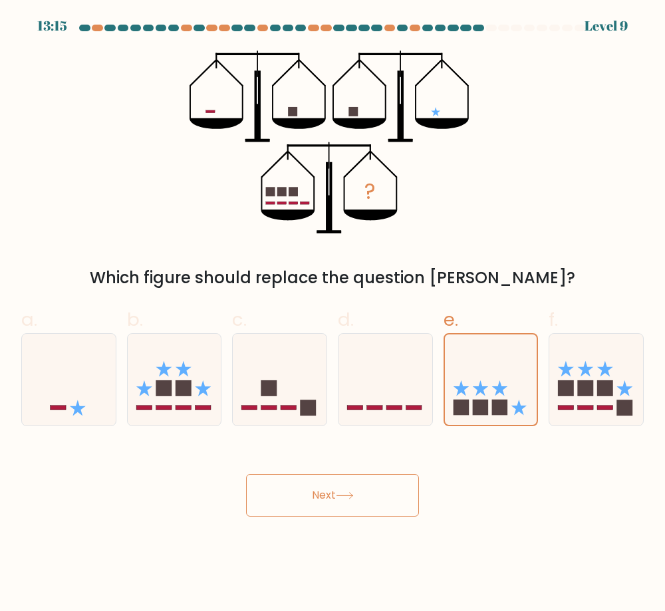
click at [313, 526] on body "13:15 Level 9" at bounding box center [332, 305] width 665 height 611
click at [328, 500] on button "Next" at bounding box center [332, 495] width 173 height 43
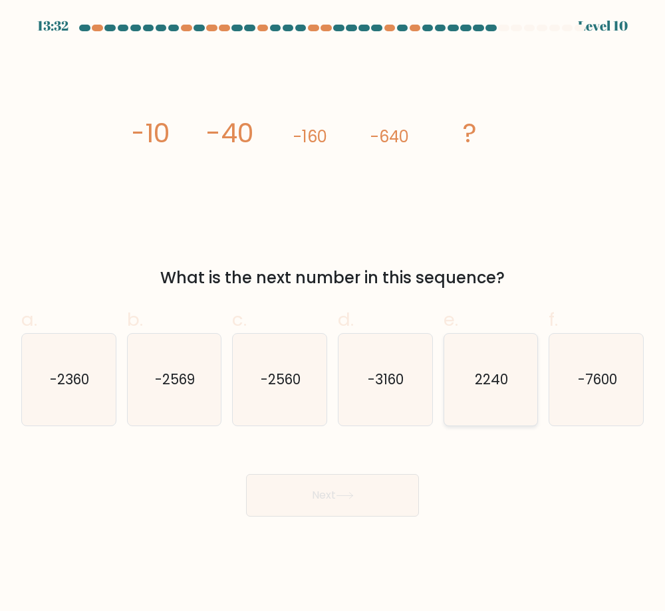
click at [508, 383] on text "2240" at bounding box center [491, 379] width 33 height 19
click at [333, 315] on input "e. 2240" at bounding box center [333, 310] width 1 height 9
radio input "true"
click at [365, 498] on button "Next" at bounding box center [332, 495] width 173 height 43
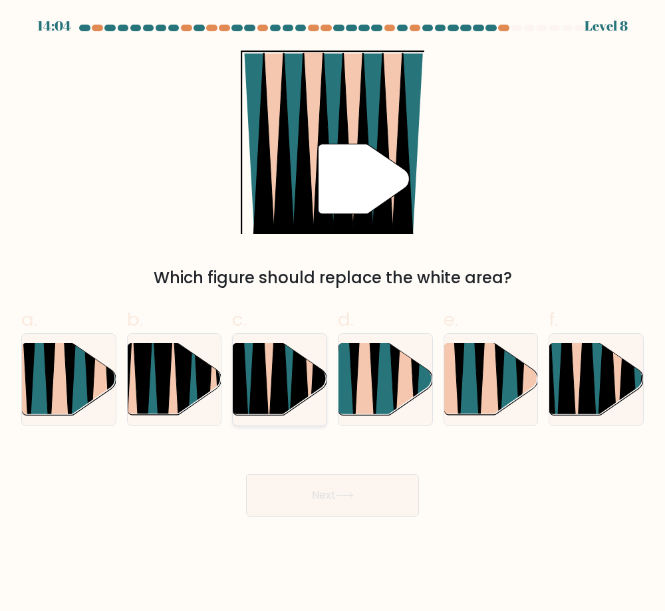
click at [252, 384] on icon at bounding box center [259, 344] width 21 height 188
click at [333, 315] on input "c." at bounding box center [333, 310] width 1 height 9
radio input "true"
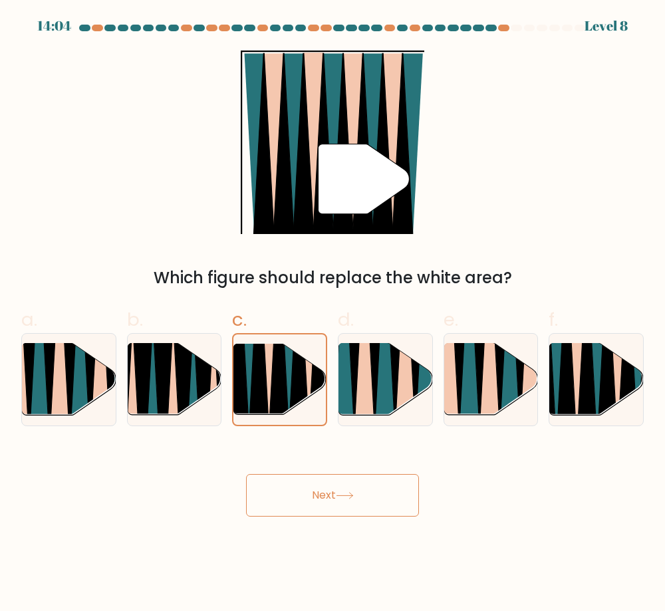
click at [289, 485] on button "Next" at bounding box center [332, 495] width 173 height 43
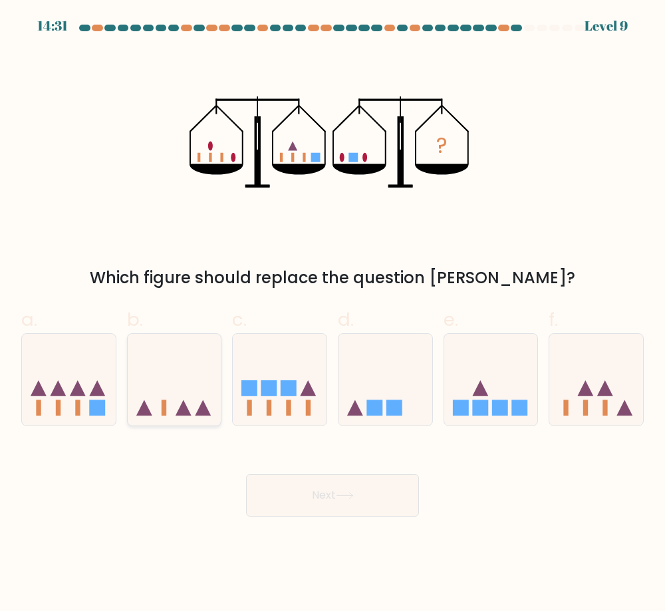
click at [178, 420] on div at bounding box center [174, 379] width 95 height 93
click at [333, 315] on input "b." at bounding box center [333, 310] width 1 height 9
radio input "true"
click at [313, 416] on icon at bounding box center [280, 380] width 94 height 78
click at [333, 315] on input "c." at bounding box center [333, 310] width 1 height 9
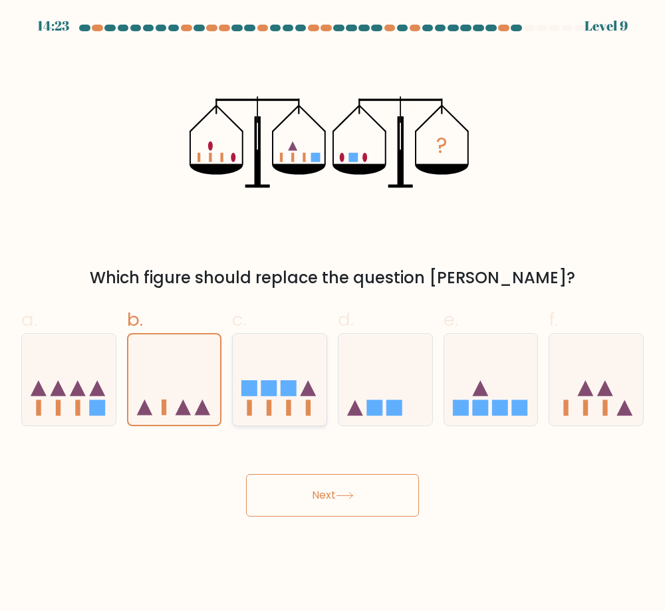
radio input "true"
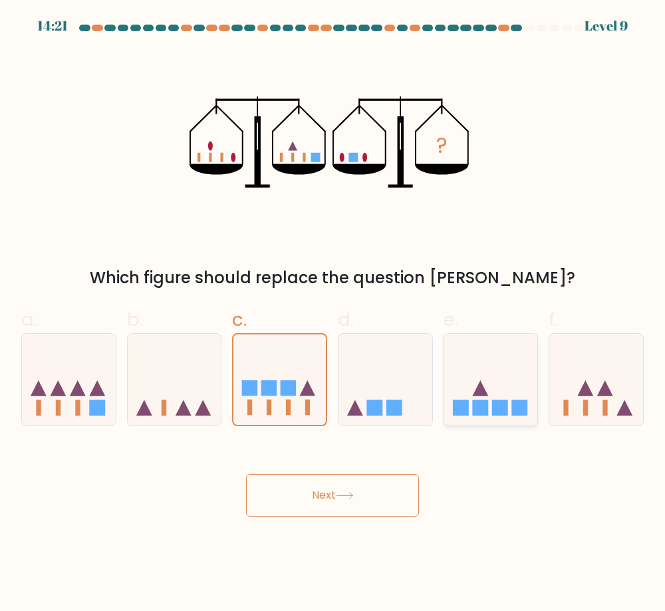
click at [490, 415] on icon at bounding box center [491, 380] width 94 height 78
click at [333, 315] on input "e." at bounding box center [333, 310] width 1 height 9
radio input "true"
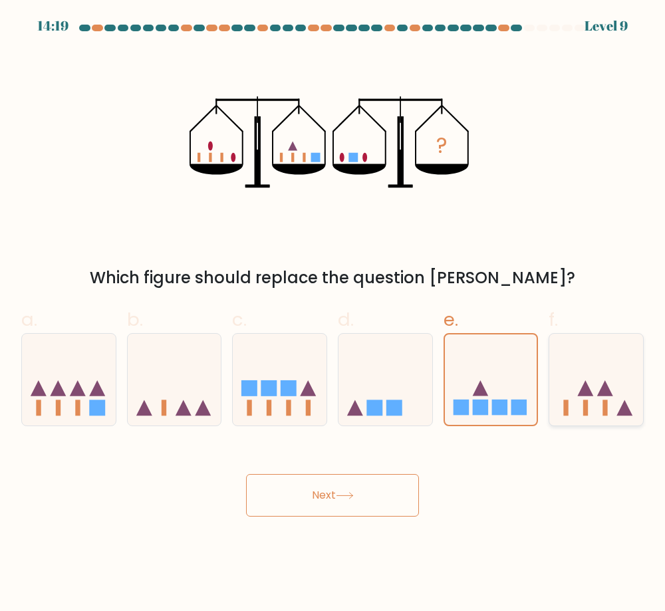
click at [619, 409] on icon at bounding box center [597, 380] width 94 height 78
click at [333, 315] on input "f." at bounding box center [333, 310] width 1 height 9
radio input "true"
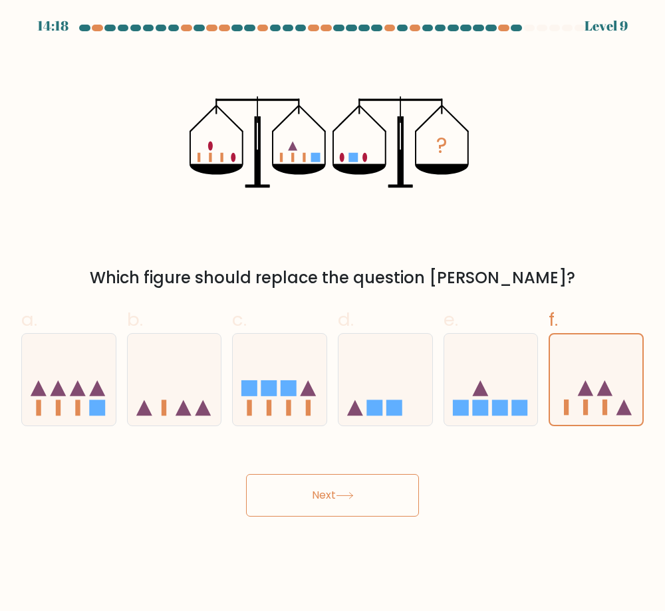
click at [383, 485] on button "Next" at bounding box center [332, 495] width 173 height 43
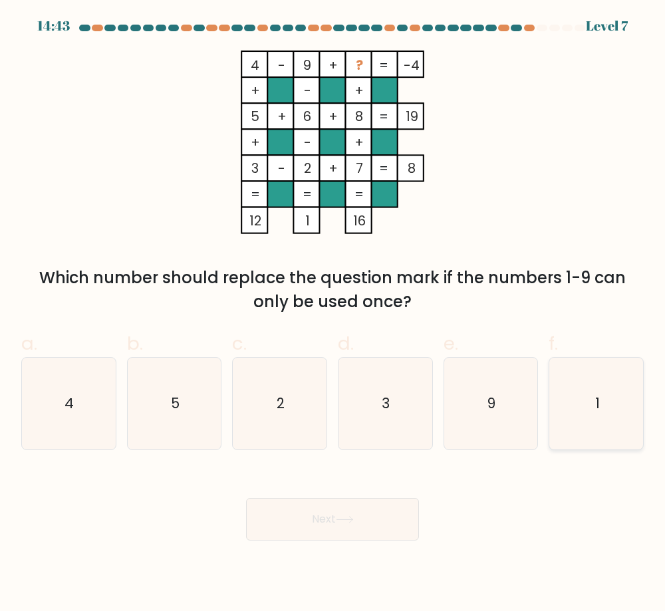
click at [606, 422] on icon "1" at bounding box center [597, 404] width 92 height 92
click at [333, 315] on input "f. 1" at bounding box center [333, 310] width 1 height 9
radio input "true"
click at [395, 526] on button "Next" at bounding box center [332, 519] width 173 height 43
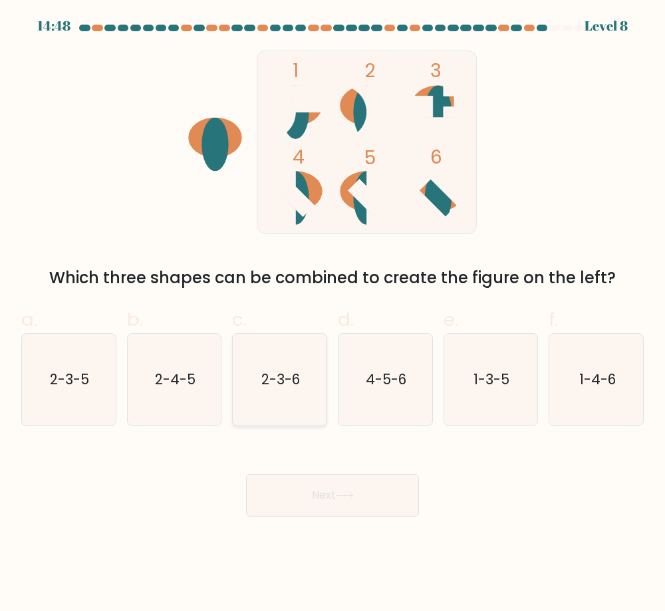
click at [259, 399] on icon "2-3-6" at bounding box center [280, 380] width 92 height 92
click at [333, 315] on input "c. 2-3-6" at bounding box center [333, 310] width 1 height 9
radio input "true"
click at [274, 472] on div "Next" at bounding box center [332, 479] width 639 height 75
click at [307, 494] on button "Next" at bounding box center [332, 495] width 173 height 43
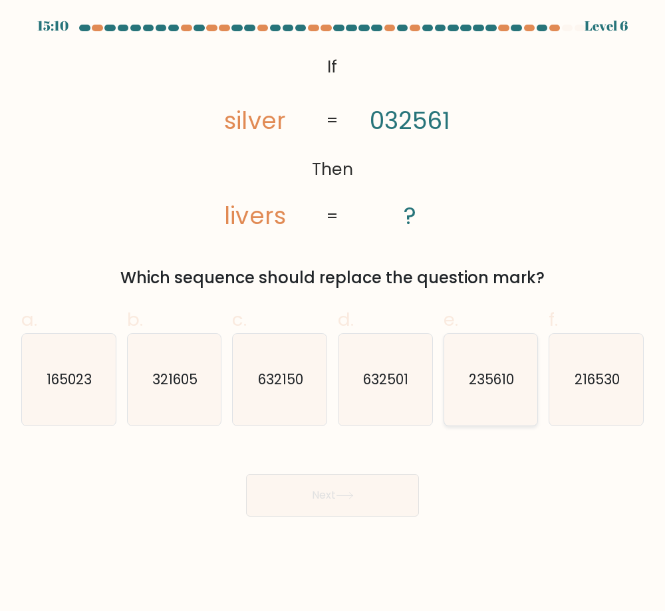
click at [466, 399] on icon "235610" at bounding box center [491, 380] width 92 height 92
click at [333, 315] on input "e. 235610" at bounding box center [333, 310] width 1 height 9
radio input "true"
click at [395, 488] on button "Next" at bounding box center [332, 495] width 173 height 43
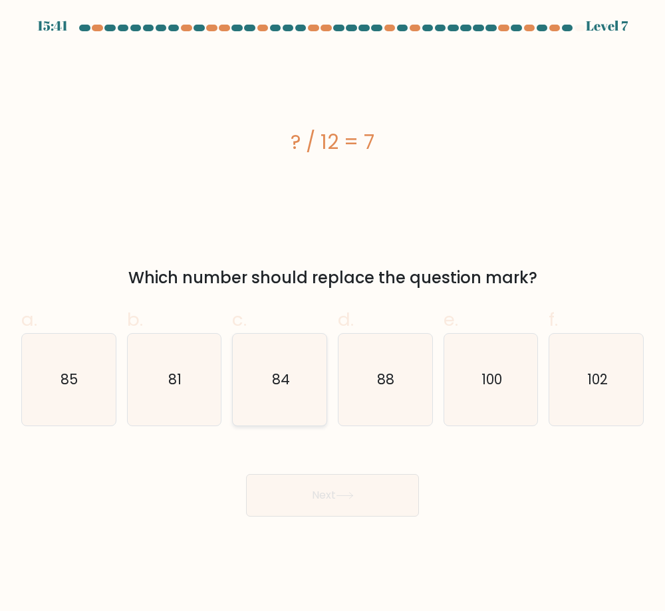
click at [281, 401] on icon "84" at bounding box center [280, 380] width 92 height 92
click at [333, 315] on input "c. 84" at bounding box center [333, 310] width 1 height 9
radio input "true"
click at [303, 526] on body "15:41 Level 7" at bounding box center [332, 305] width 665 height 611
click at [320, 497] on button "Next" at bounding box center [332, 495] width 173 height 43
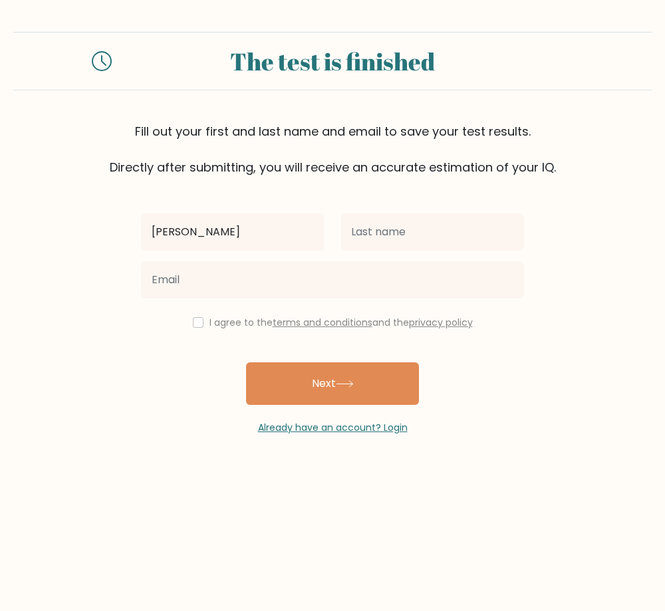
type input "Nicole May"
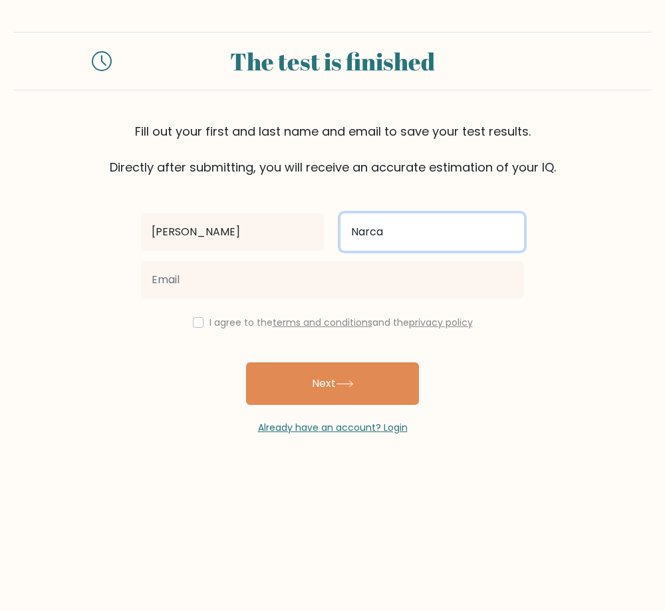
type input "Narca"
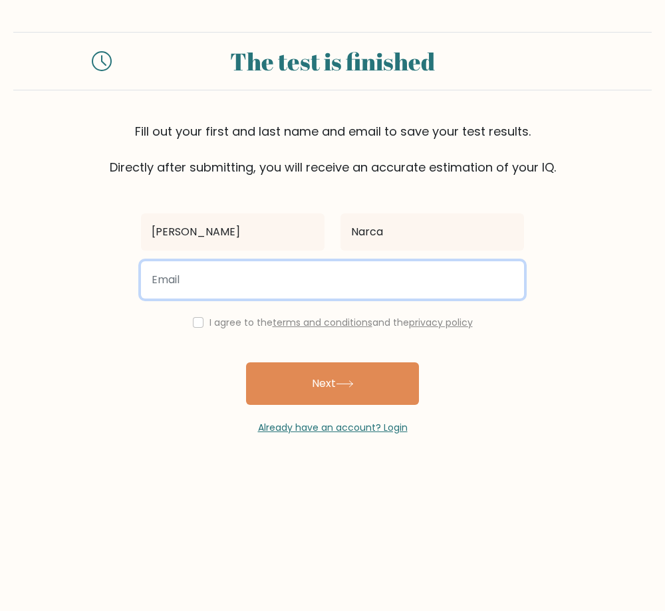
click at [242, 289] on input "email" at bounding box center [332, 279] width 383 height 37
type input "itsnicolenarca@gmail.com"
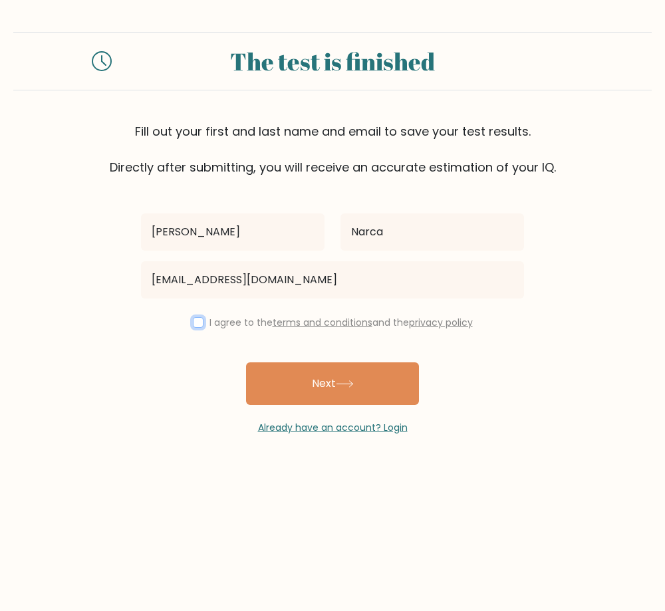
click at [198, 327] on input "checkbox" at bounding box center [198, 322] width 11 height 11
checkbox input "true"
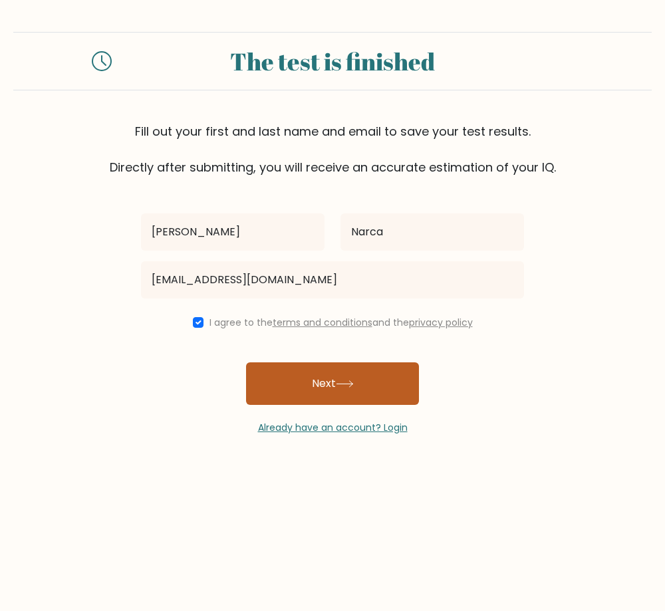
click at [296, 375] on button "Next" at bounding box center [332, 384] width 173 height 43
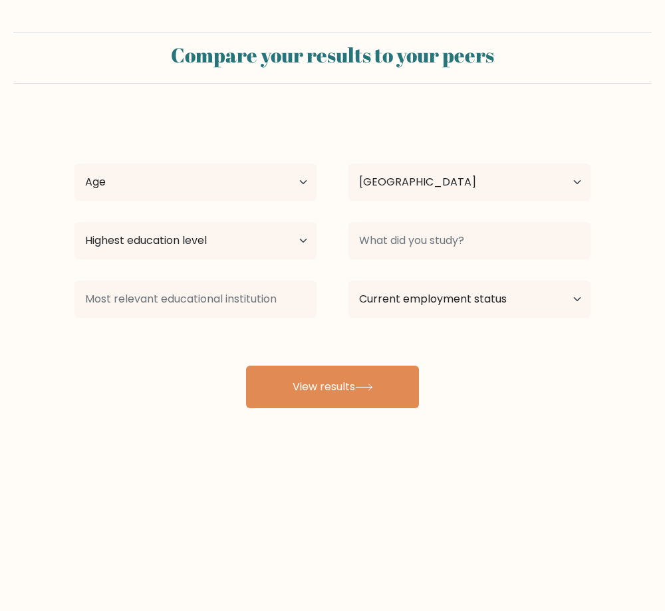
select select "PH"
click at [283, 208] on div "[PERSON_NAME] Age Under [DEMOGRAPHIC_DATA] [DEMOGRAPHIC_DATA] [DEMOGRAPHIC_DATA…" at bounding box center [333, 262] width 532 height 293
click at [290, 194] on select "Age Under [DEMOGRAPHIC_DATA] [DEMOGRAPHIC_DATA] [DEMOGRAPHIC_DATA] [DEMOGRAPHIC…" at bounding box center [196, 182] width 242 height 37
click at [161, 169] on select "Age Under [DEMOGRAPHIC_DATA] [DEMOGRAPHIC_DATA] [DEMOGRAPHIC_DATA] [DEMOGRAPHIC…" at bounding box center [196, 182] width 242 height 37
select select "25_34"
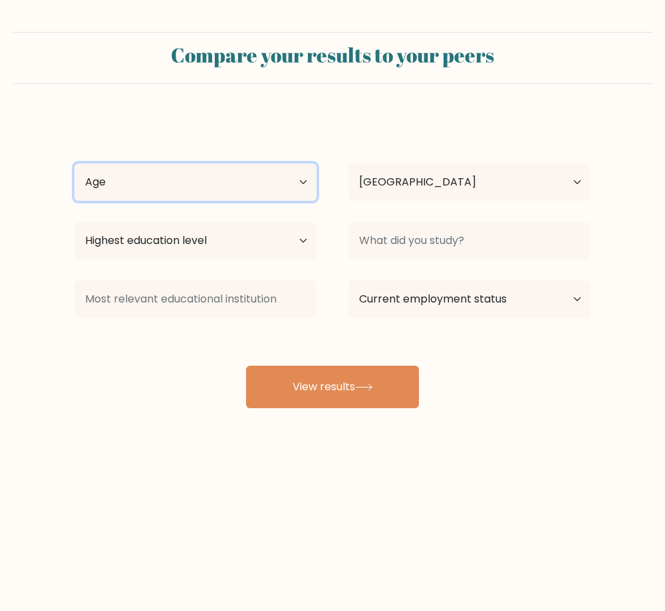
click at [75, 164] on select "Age Under [DEMOGRAPHIC_DATA] [DEMOGRAPHIC_DATA] [DEMOGRAPHIC_DATA] [DEMOGRAPHIC…" at bounding box center [196, 182] width 242 height 37
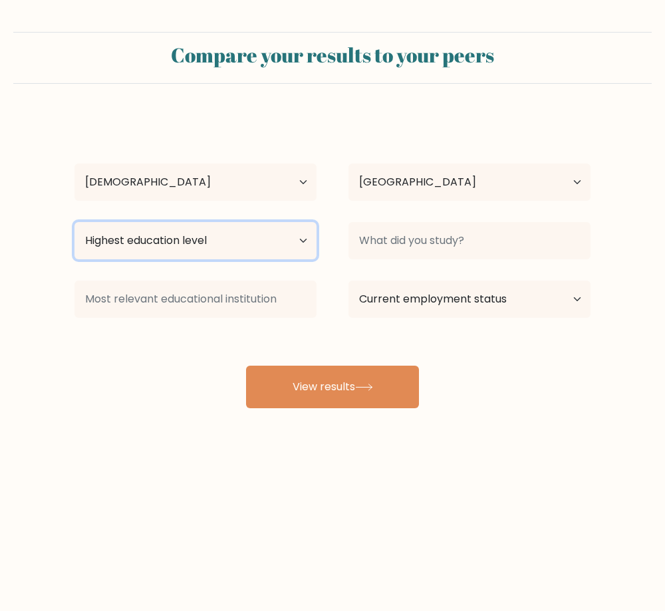
click at [234, 234] on select "Highest education level No schooling Primary Lower Secondary Upper Secondary Oc…" at bounding box center [196, 240] width 242 height 37
select select "bachelors_degree"
click at [75, 222] on select "Highest education level No schooling Primary Lower Secondary Upper Secondary Oc…" at bounding box center [196, 240] width 242 height 37
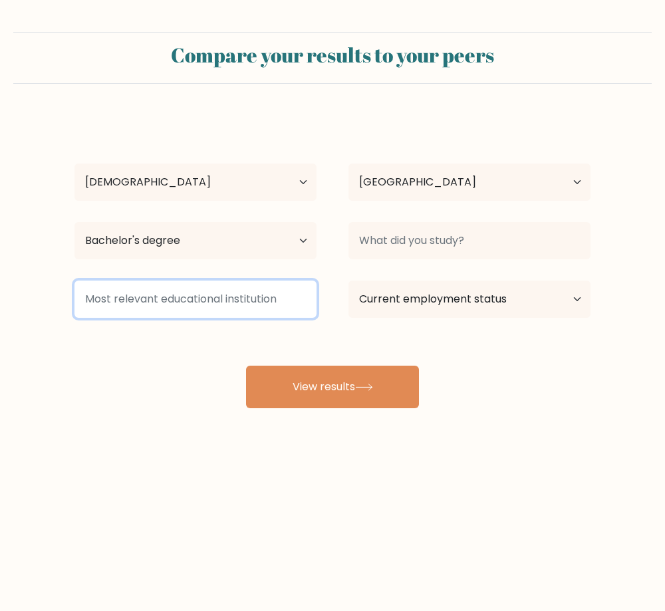
click at [128, 304] on input at bounding box center [196, 299] width 242 height 37
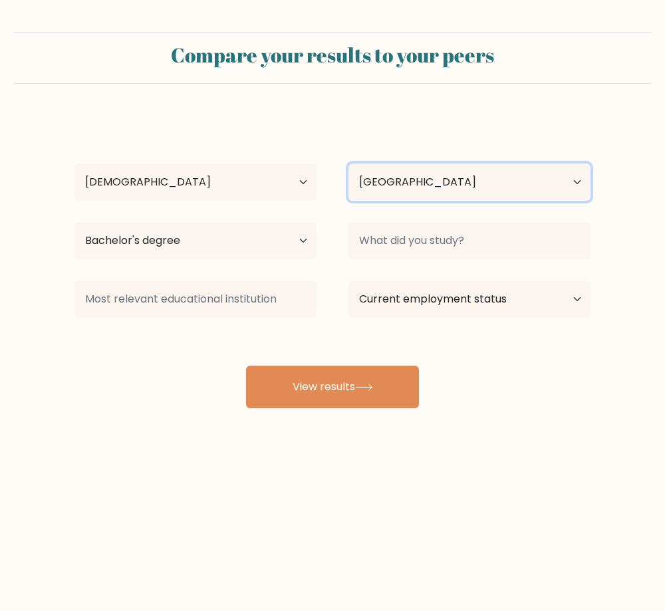
click at [503, 186] on select "Country [GEOGRAPHIC_DATA] [GEOGRAPHIC_DATA] [GEOGRAPHIC_DATA] [US_STATE] [GEOGR…" at bounding box center [470, 182] width 242 height 37
click at [131, 440] on div "Compare your results to your peers [PERSON_NAME] Age Under [DEMOGRAPHIC_DATA] […" at bounding box center [332, 252] width 665 height 504
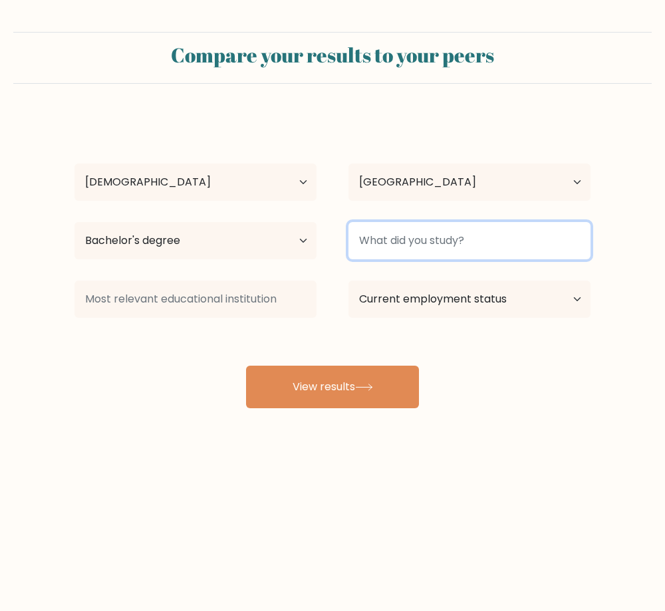
click at [450, 241] on input at bounding box center [470, 240] width 242 height 37
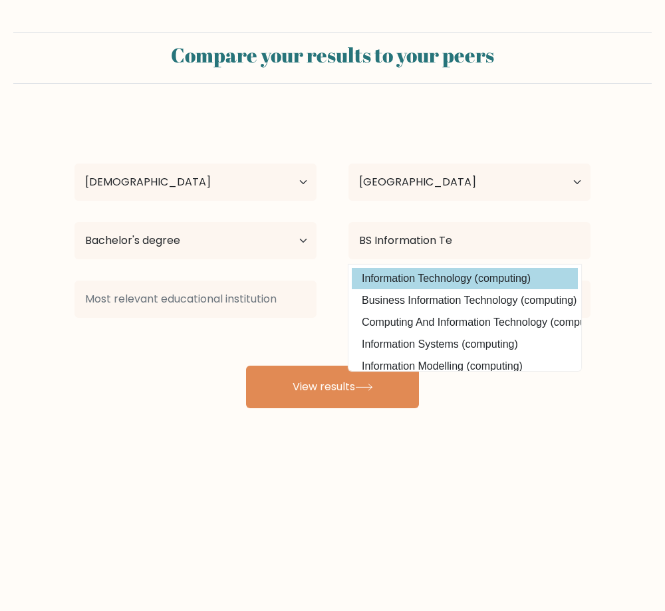
click at [448, 277] on option "Information Technology (computing)" at bounding box center [465, 278] width 226 height 21
type input "Information Technology"
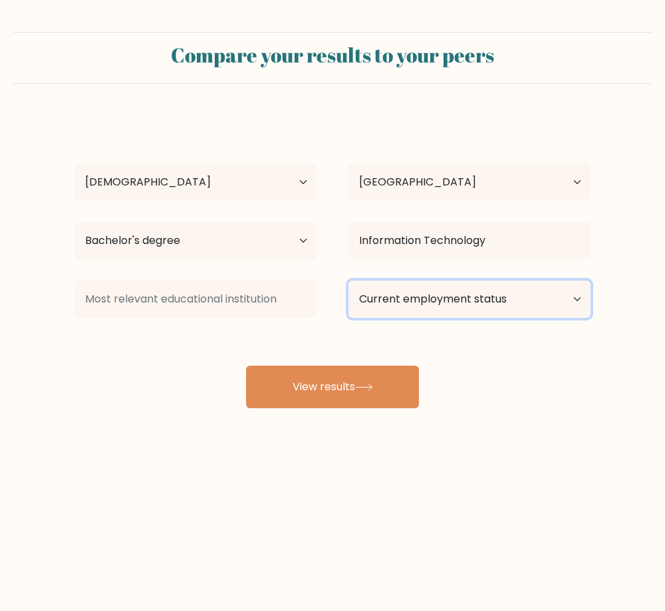
click at [451, 291] on select "Current employment status Employed Student Retired Other / prefer not to answer" at bounding box center [470, 299] width 242 height 37
select select "employed"
click at [349, 281] on select "Current employment status Employed Student Retired Other / prefer not to answer" at bounding box center [470, 299] width 242 height 37
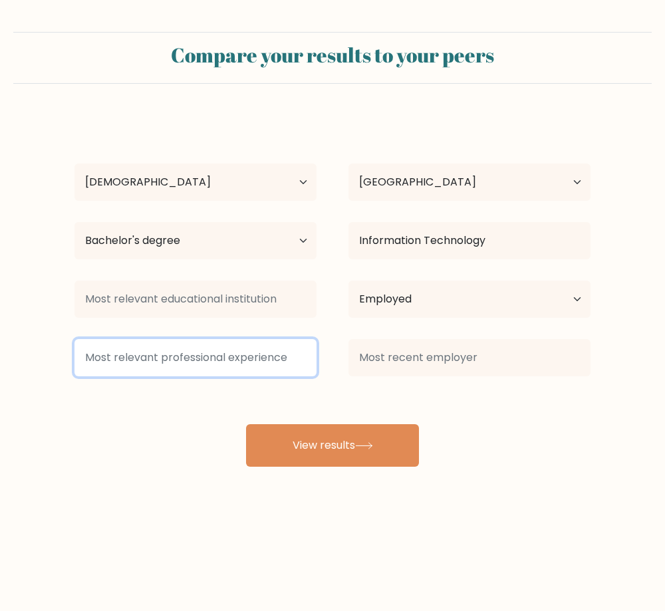
click at [154, 359] on input at bounding box center [196, 357] width 242 height 37
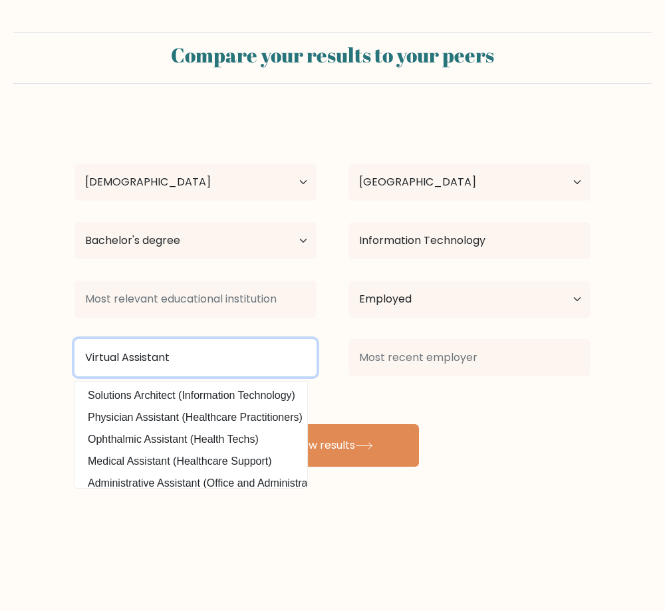
type input "Virtual Assistant"
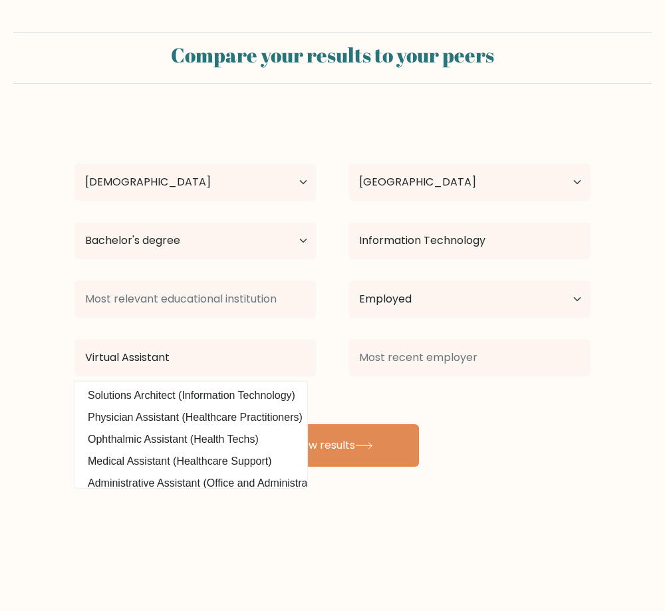
click at [45, 430] on form "Compare your results to your peers [PERSON_NAME] Age Under [DEMOGRAPHIC_DATA] […" at bounding box center [332, 249] width 665 height 435
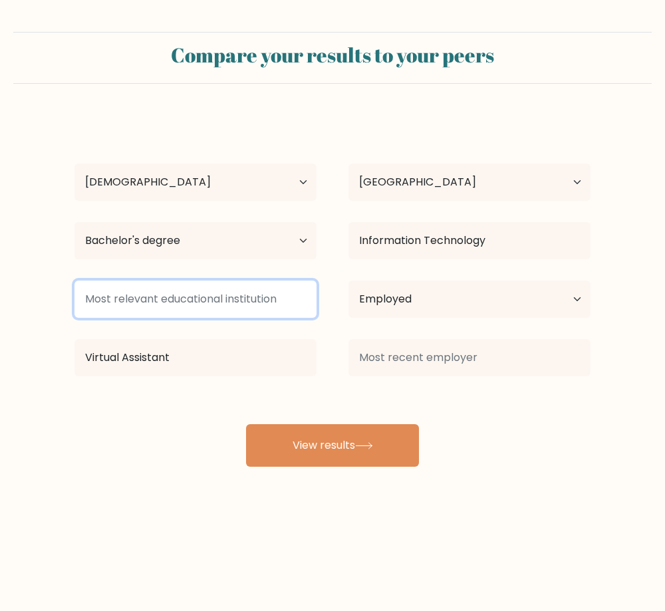
click at [149, 304] on input at bounding box center [196, 299] width 242 height 37
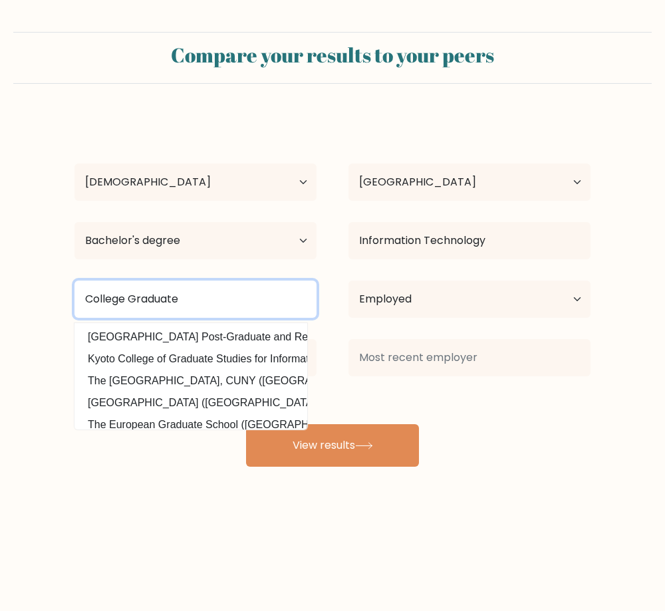
type input "College Graduate"
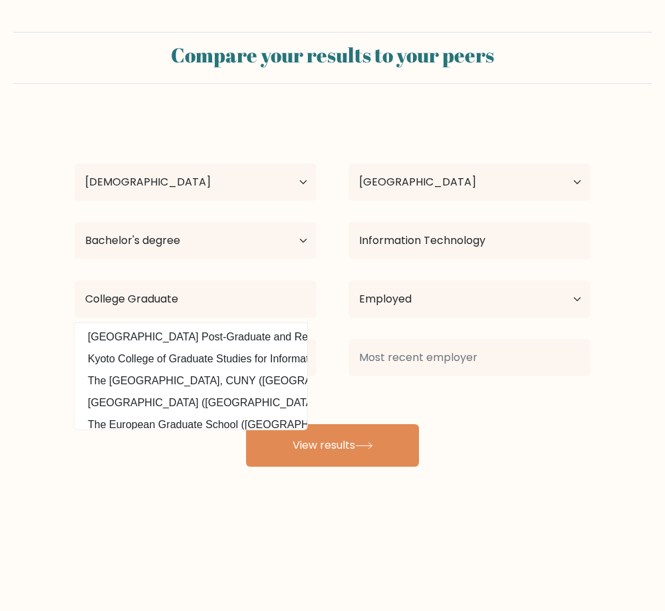
click at [134, 519] on body "Compare your results to your peers [PERSON_NAME] Age Under [DEMOGRAPHIC_DATA] […" at bounding box center [332, 305] width 665 height 611
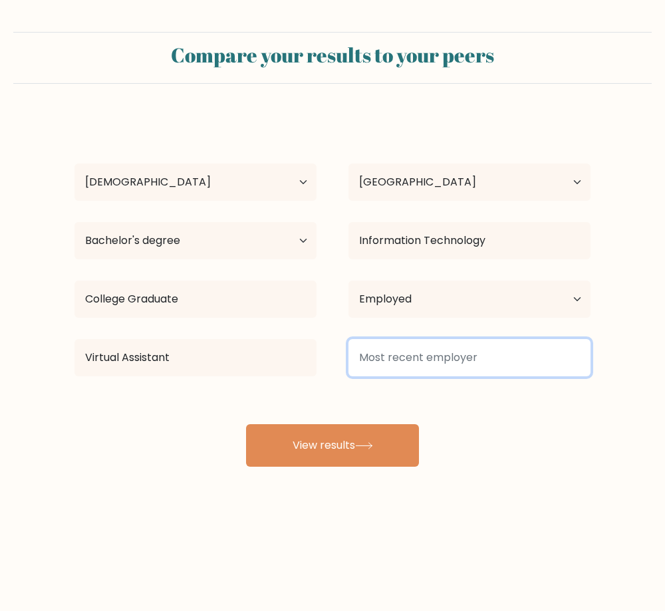
click at [469, 361] on input at bounding box center [470, 357] width 242 height 37
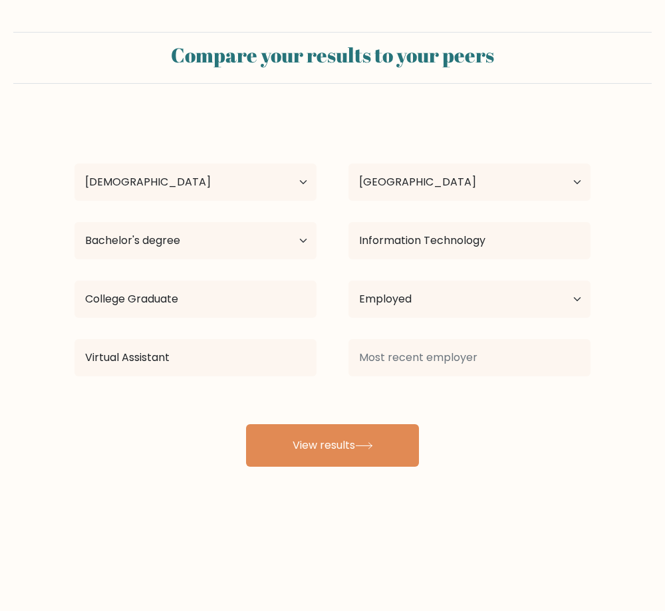
click at [482, 460] on div "[PERSON_NAME] Age Under [DEMOGRAPHIC_DATA] [DEMOGRAPHIC_DATA] [DEMOGRAPHIC_DATA…" at bounding box center [333, 291] width 532 height 351
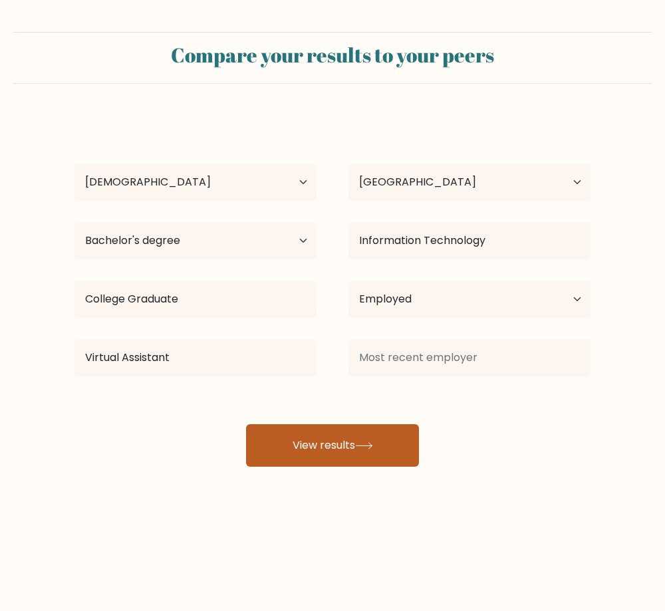
click at [370, 451] on button "View results" at bounding box center [332, 445] width 173 height 43
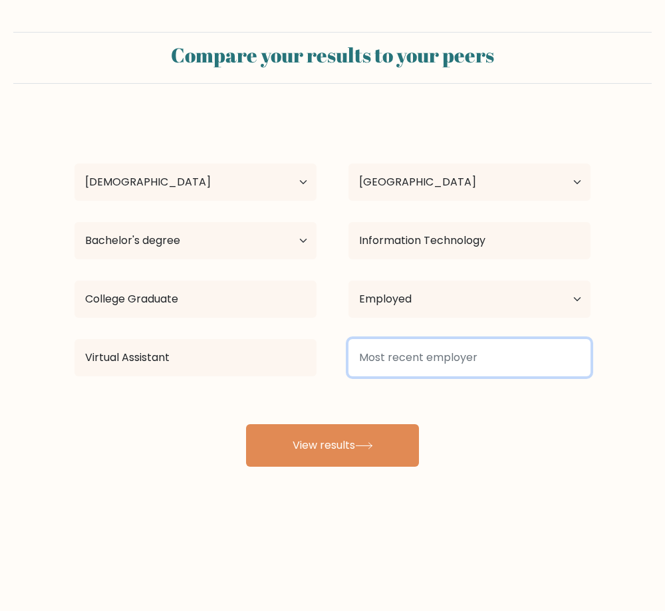
click at [452, 358] on input at bounding box center [470, 357] width 242 height 37
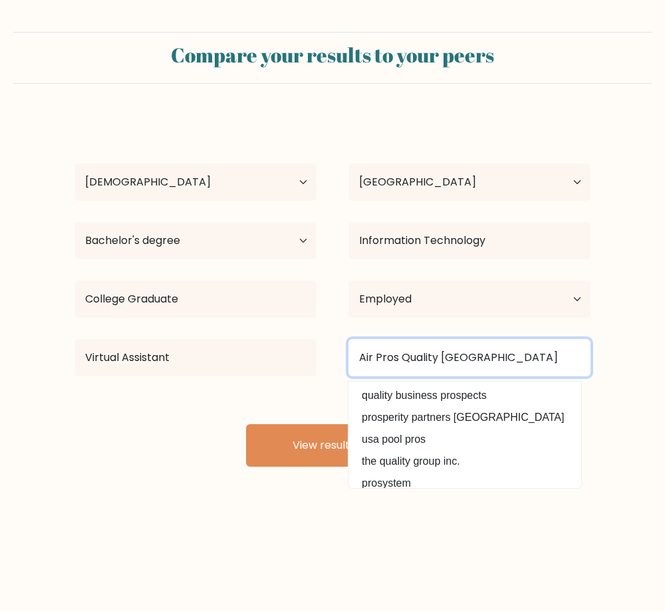
type input "Air Pros Quality [GEOGRAPHIC_DATA]"
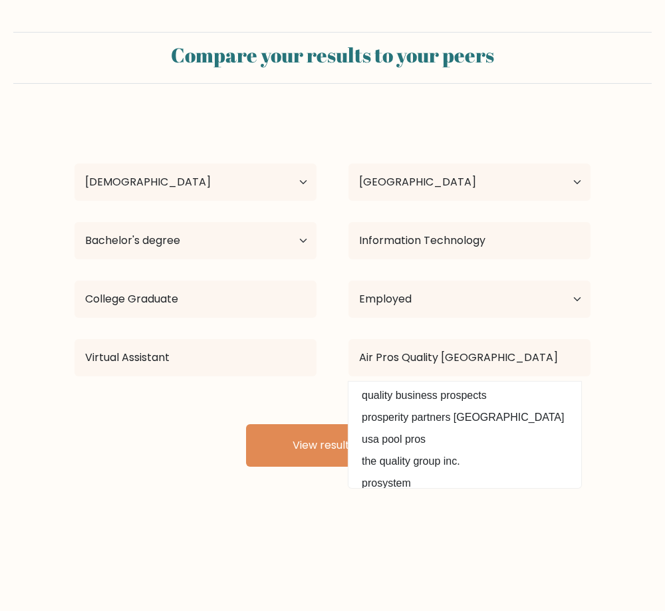
click at [263, 523] on body "Compare your results to your peers [PERSON_NAME] Age Under [DEMOGRAPHIC_DATA] […" at bounding box center [332, 305] width 665 height 611
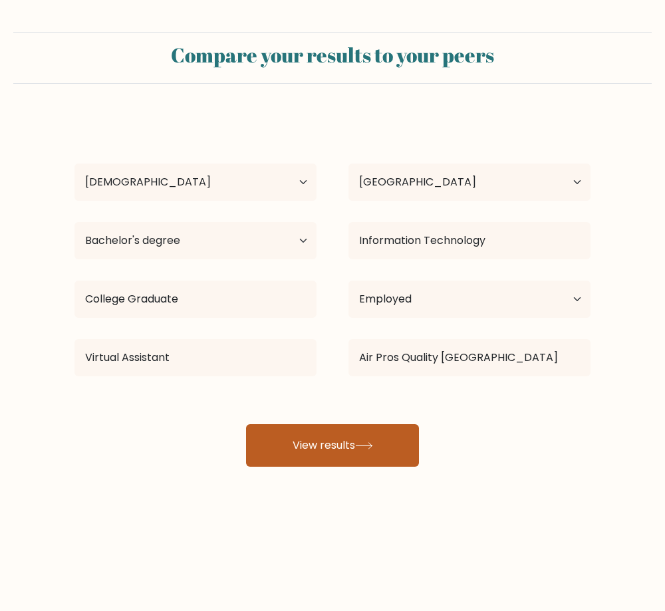
click at [331, 426] on button "View results" at bounding box center [332, 445] width 173 height 43
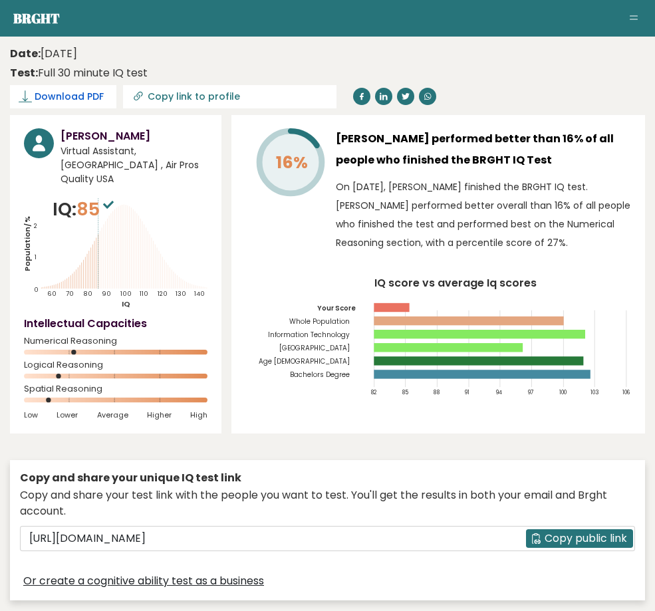
click at [104, 90] on span "Download PDF" at bounding box center [69, 97] width 69 height 14
click at [121, 37] on aside "Brght NN [PERSON_NAME] Virtual Assistant Retake test Test others Test Results" at bounding box center [327, 18] width 655 height 37
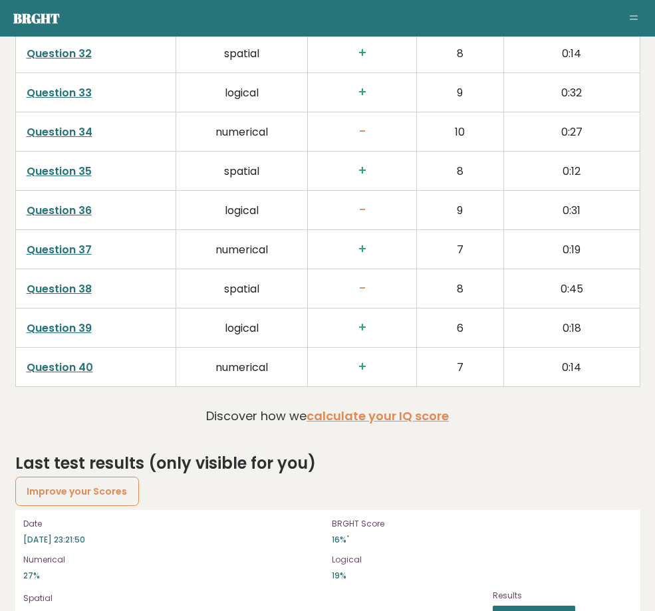
scroll to position [3448, 0]
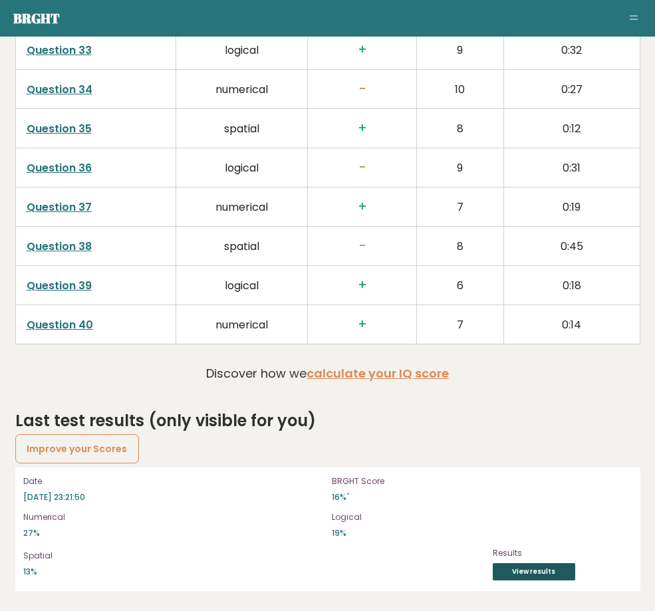
click at [576, 572] on link "View results" at bounding box center [534, 572] width 83 height 17
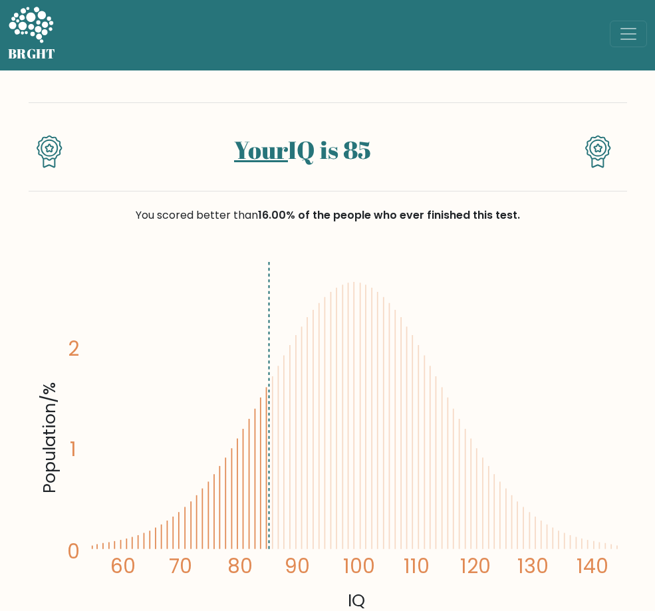
scroll to position [266, 0]
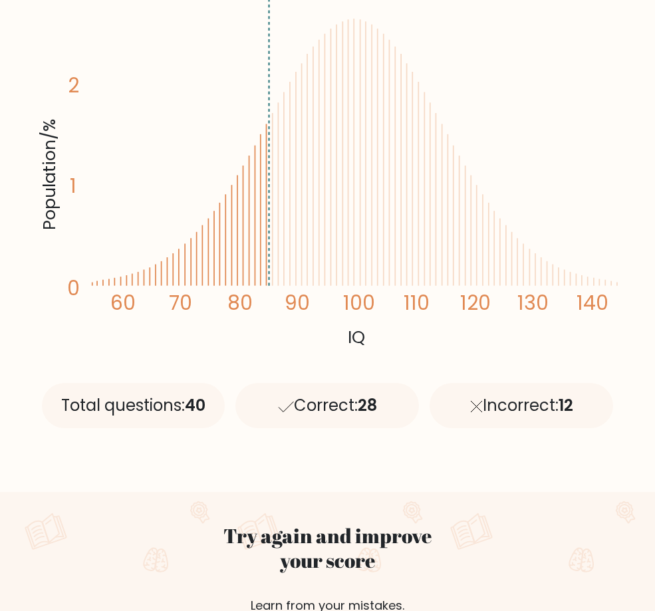
click at [275, 318] on icon "Population/% IQ 0 1 2 60 70 80 90 100 110 120 130 140" at bounding box center [328, 171] width 583 height 359
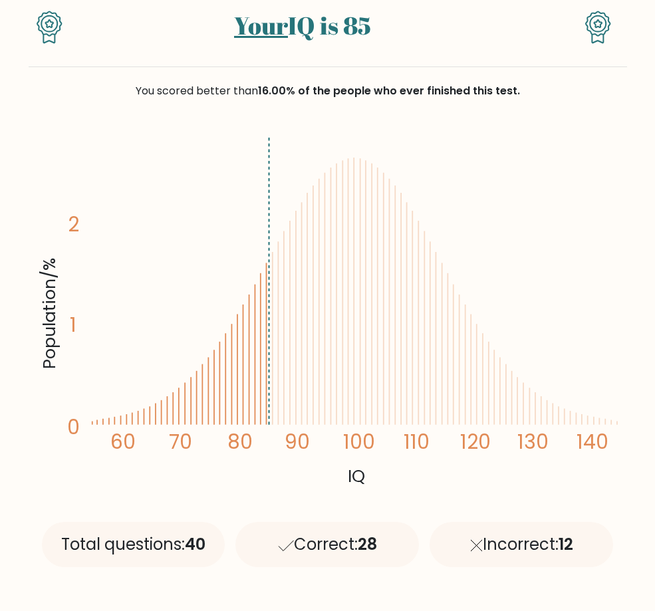
scroll to position [333, 0]
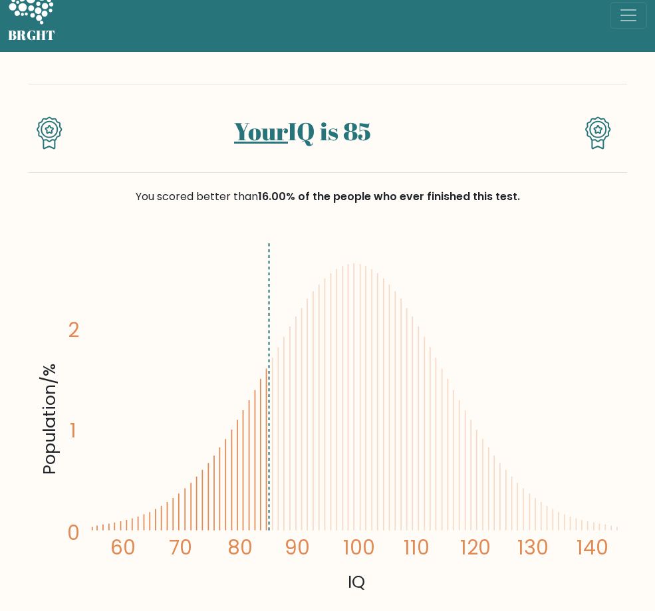
scroll to position [0, 0]
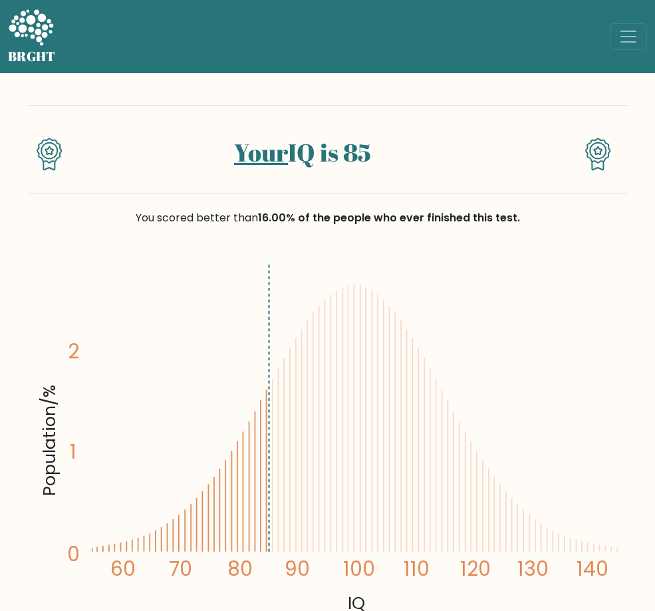
click at [0, 0] on button "[PERSON_NAME]" at bounding box center [0, 0] width 0 height 0
click at [324, 105] on div "Your IQ is 85 You scored better than 16.00% of the people who ever finished thi…" at bounding box center [328, 399] width 599 height 653
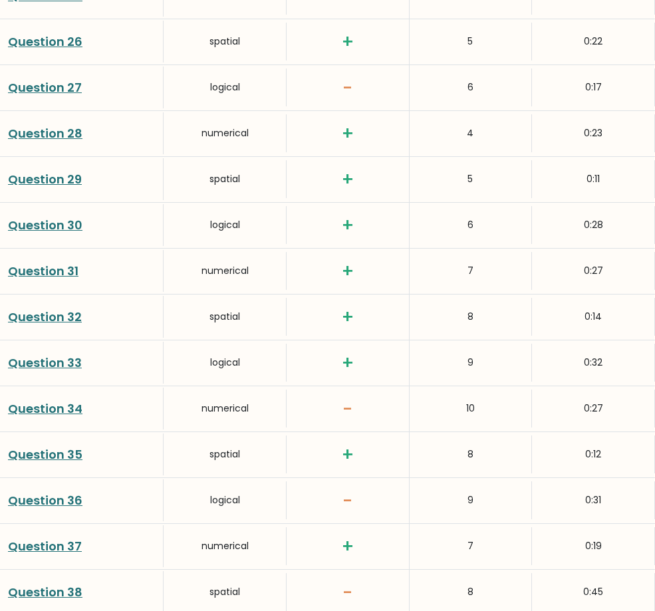
scroll to position [2888, 0]
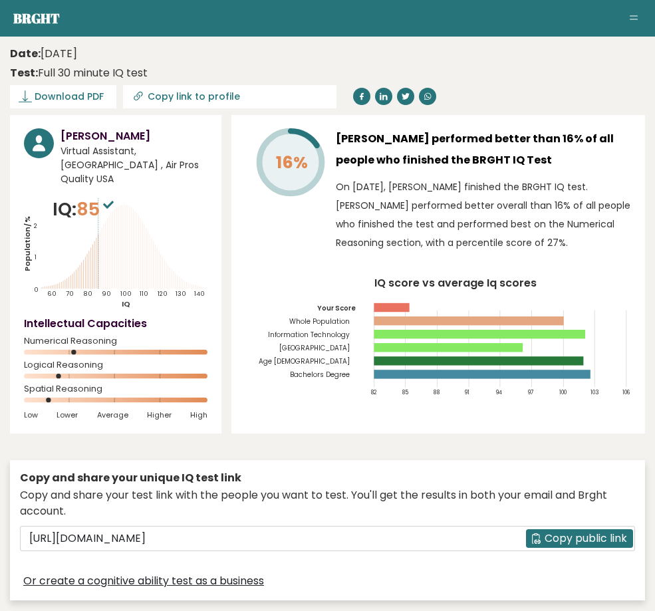
click at [0, 0] on button "[PERSON_NAME]" at bounding box center [0, 0] width 0 height 0
click at [93, 37] on aside "Brght NN [PERSON_NAME] Virtual Assistant Retake test Test others Test Results" at bounding box center [327, 18] width 655 height 37
click at [325, 206] on div "16%" at bounding box center [286, 193] width 80 height 130
click at [104, 90] on span "Download PDF" at bounding box center [69, 97] width 69 height 14
click at [373, 91] on input "Copy link to profile" at bounding box center [282, 96] width 181 height 11
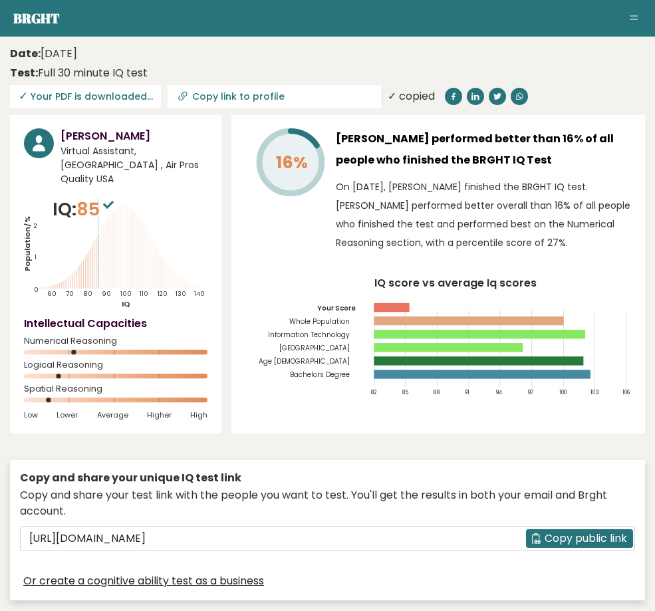
type input "[URL][DOMAIN_NAME][PERSON_NAME]"
drag, startPoint x: 176, startPoint y: 546, endPoint x: 185, endPoint y: 536, distance: 13.2
click at [176, 546] on div "Copy and share your unique IQ test link Copy and share your test link with the …" at bounding box center [327, 530] width 635 height 141
click at [322, 170] on icon at bounding box center [290, 162] width 63 height 63
click at [208, 261] on icon "Population/% IQ 0 1 2 60 70 80 90 100 110 120 130 140" at bounding box center [116, 252] width 184 height 113
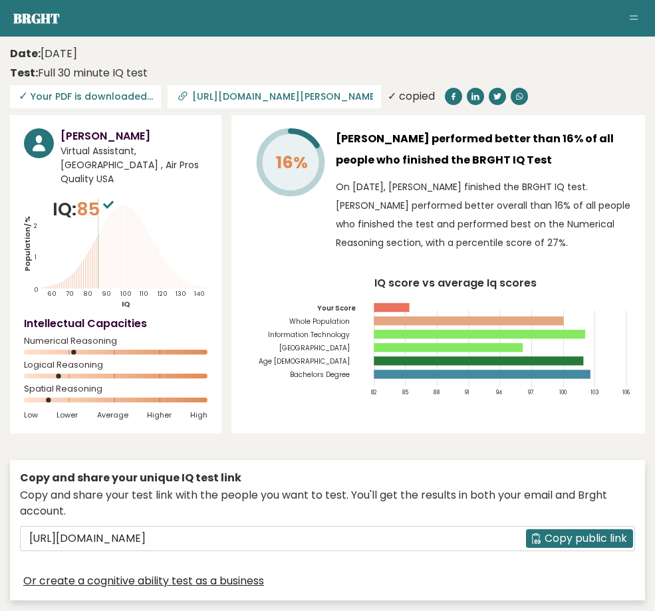
click at [208, 261] on icon "Population/% IQ 0 1 2 60 70 80 90 100 110 120 130 140" at bounding box center [116, 252] width 184 height 113
click at [222, 416] on div "Nicole May Narca Virtual Assistant, Philippines , Air Pros Quality USA IQ: 85 P…" at bounding box center [116, 274] width 212 height 319
click at [128, 415] on span "Average" at bounding box center [112, 415] width 31 height 9
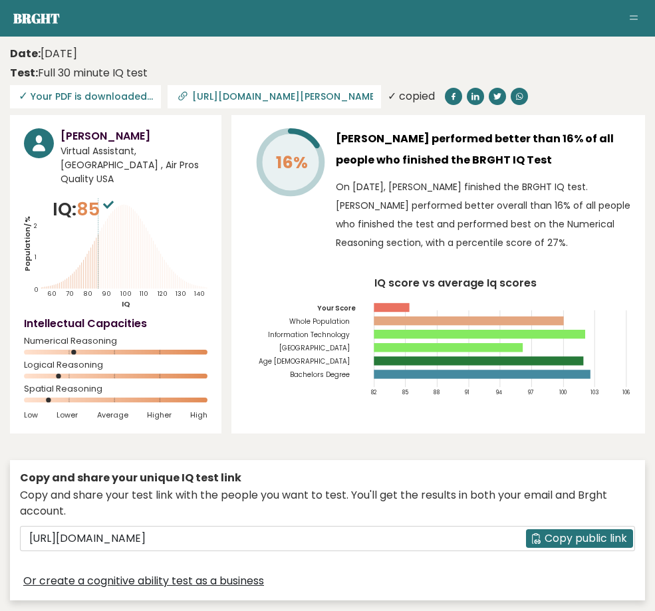
click at [128, 411] on span "Average" at bounding box center [112, 415] width 31 height 9
click at [204, 424] on div "Nicole May Narca Virtual Assistant, Philippines , Air Pros Quality USA IQ: 85 P…" at bounding box center [116, 274] width 212 height 319
click at [117, 217] on span "85" at bounding box center [97, 209] width 41 height 25
click at [208, 134] on h3 "Nicole May Narca" at bounding box center [134, 136] width 147 height 16
click at [152, 257] on icon at bounding box center [152, 263] width 0 height 51
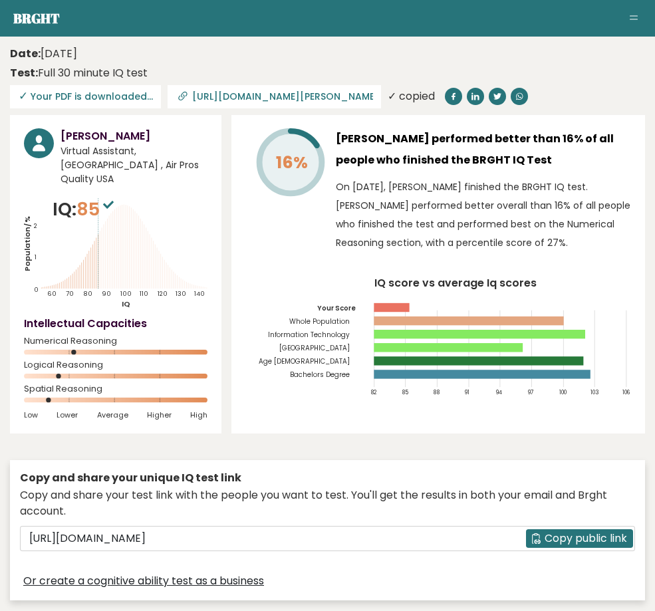
drag, startPoint x: 263, startPoint y: 61, endPoint x: 138, endPoint y: 285, distance: 256.8
click at [138, 37] on aside "Brght NN Nicole May Narca Virtual Assistant Retake test Test others Test Results" at bounding box center [327, 18] width 655 height 37
click at [0, 0] on link "Test Results" at bounding box center [0, 0] width 0 height 0
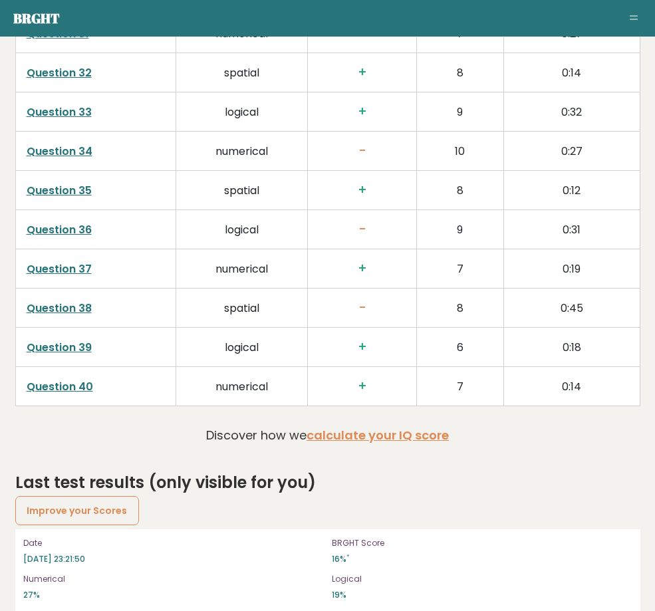
scroll to position [3448, 0]
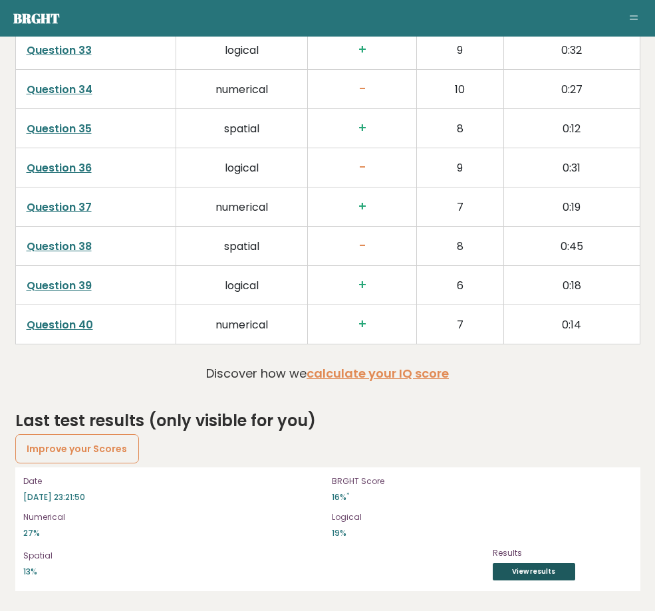
click at [576, 581] on link "View results" at bounding box center [534, 572] width 83 height 17
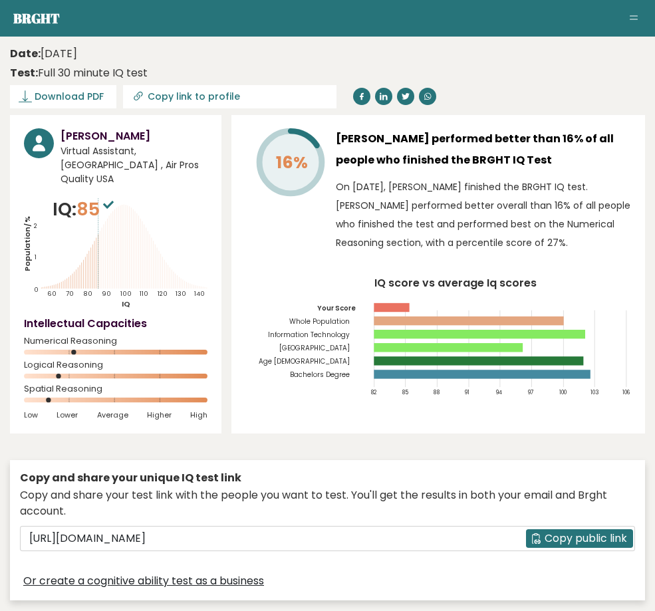
click at [0, 0] on div "NN [PERSON_NAME] Dashboard Profile Settings Logout" at bounding box center [0, 0] width 0 height 0
click at [0, 0] on button "[PERSON_NAME]" at bounding box center [0, 0] width 0 height 0
click at [0, 0] on link "Profile" at bounding box center [0, 0] width 0 height 0
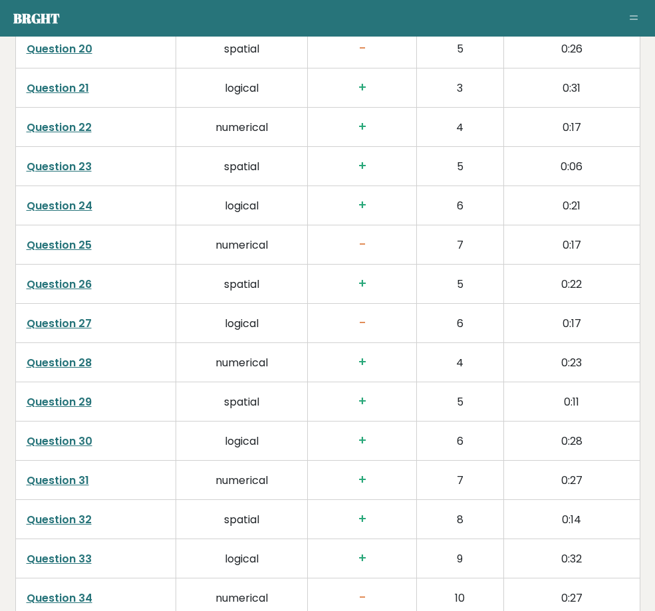
scroll to position [3260, 0]
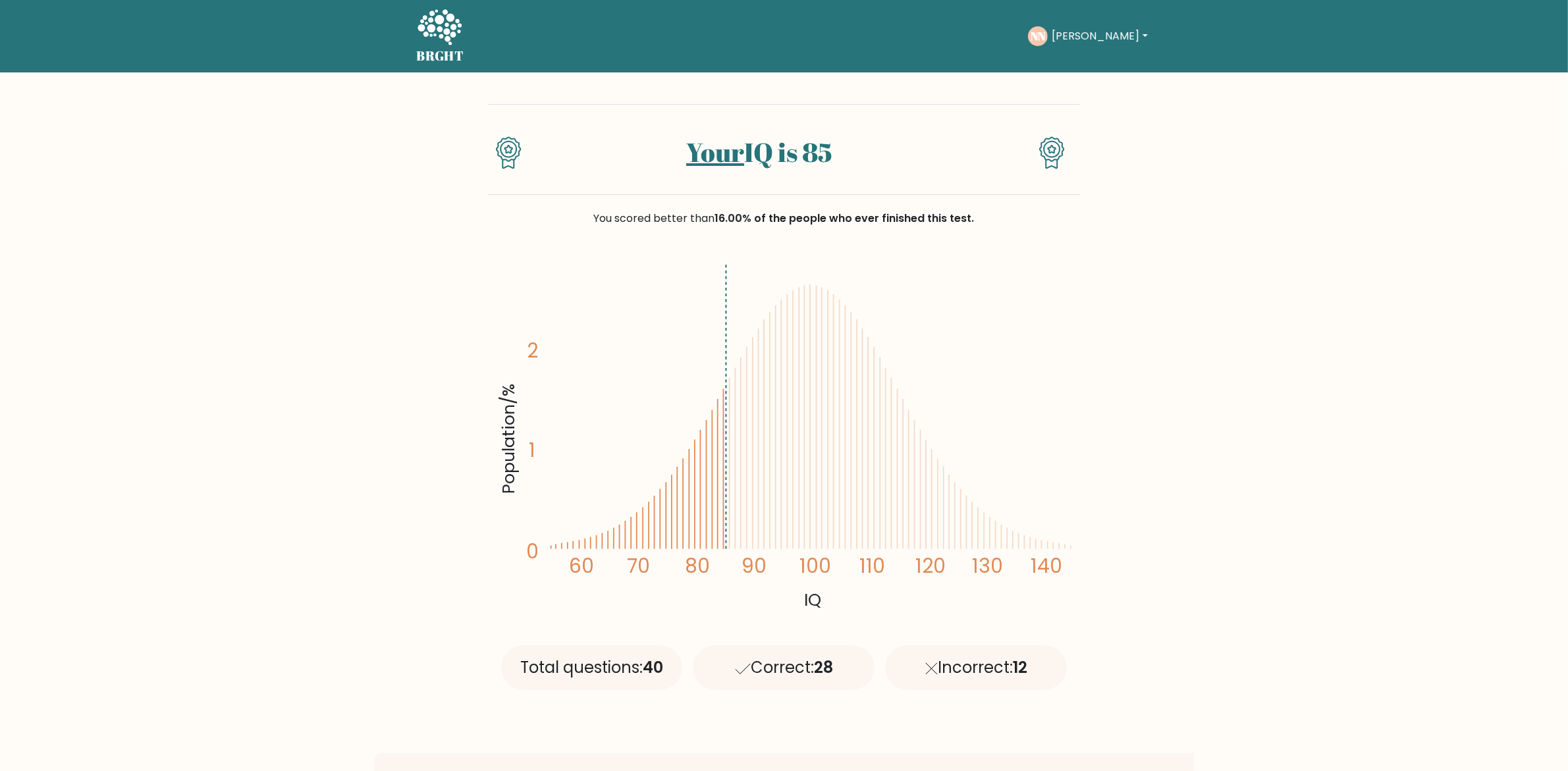
drag, startPoint x: 1528, startPoint y: 377, endPoint x: 1473, endPoint y: 263, distance: 126.6
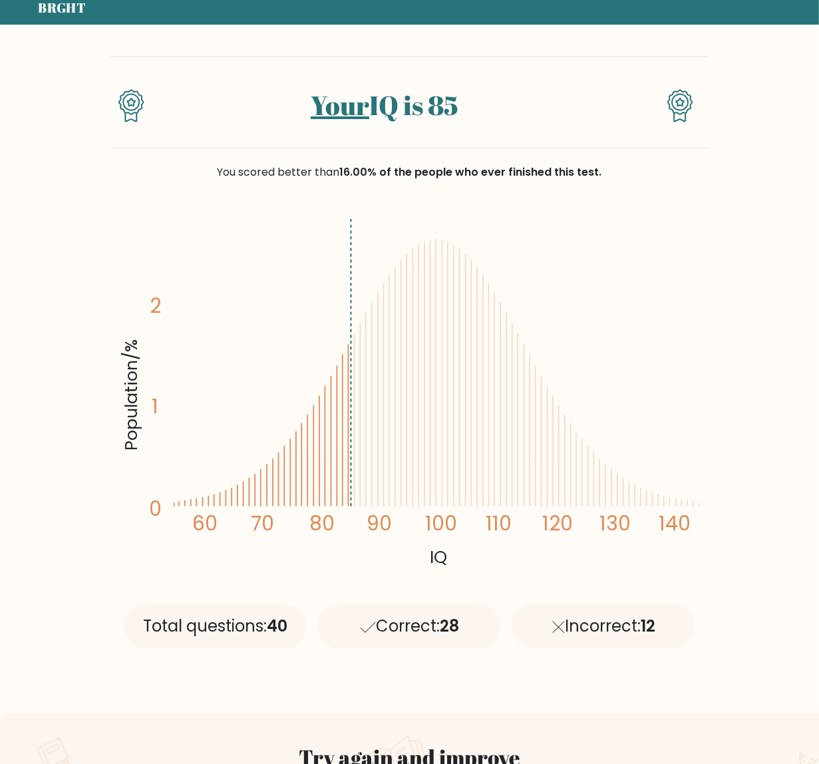
scroll to position [83, 0]
